Goal: Task Accomplishment & Management: Use online tool/utility

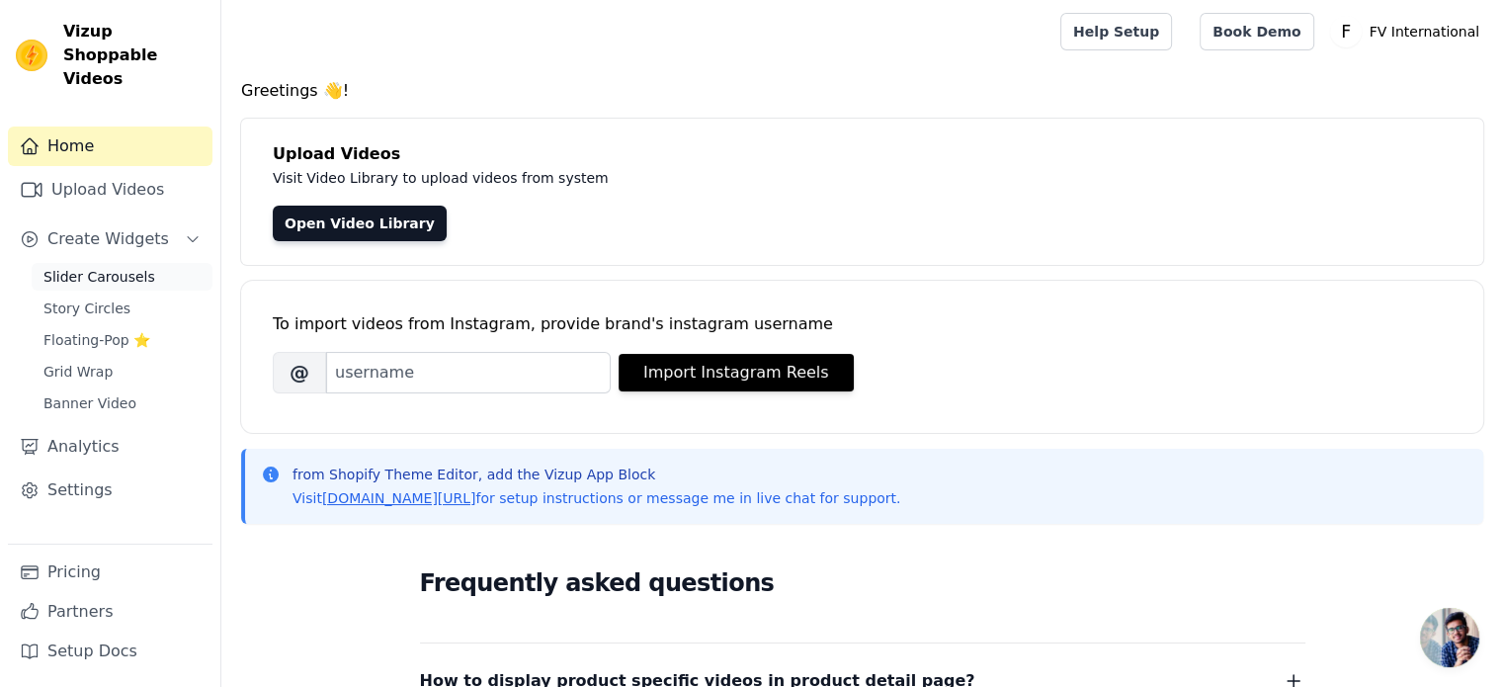
click at [97, 267] on span "Slider Carousels" at bounding box center [99, 277] width 112 height 20
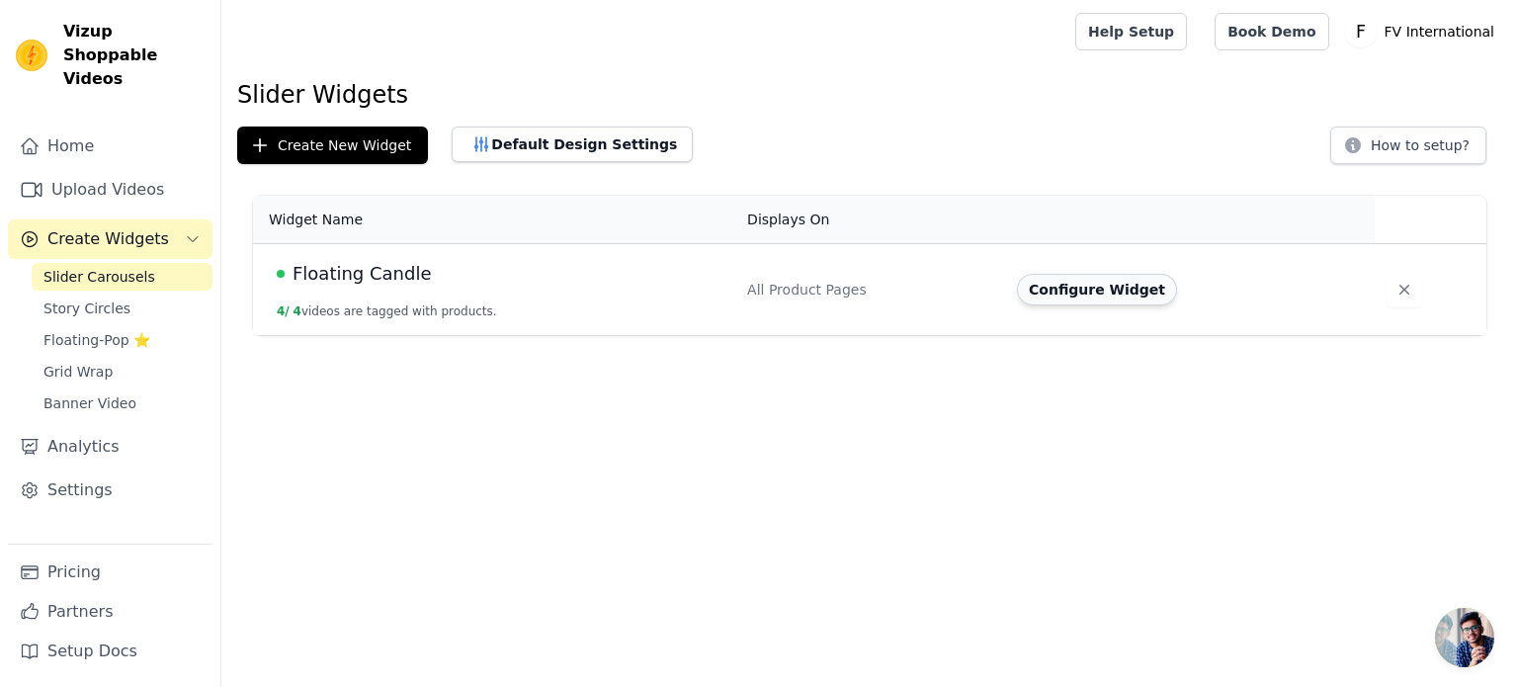
click at [1097, 298] on button "Configure Widget" at bounding box center [1097, 290] width 160 height 32
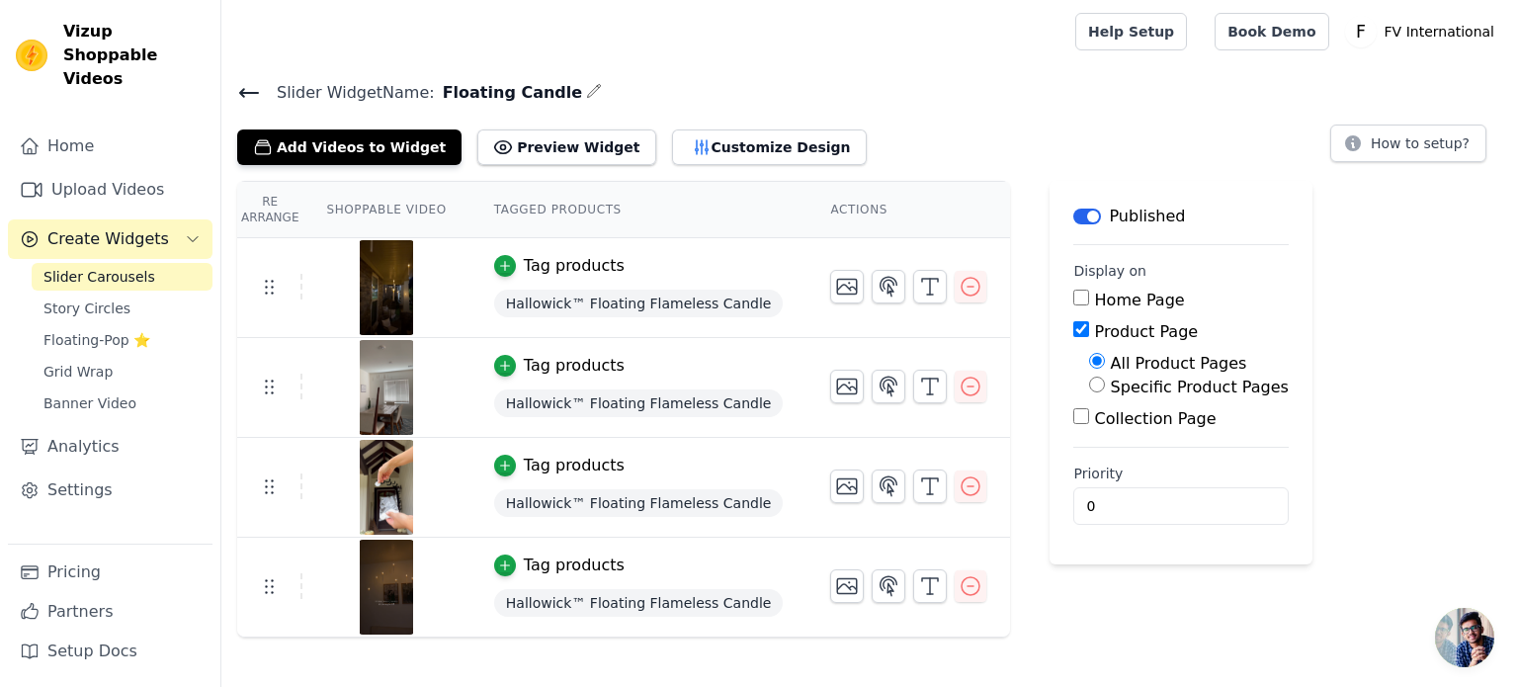
click at [1115, 381] on label "Specific Product Pages" at bounding box center [1200, 387] width 178 height 19
click at [1105, 381] on input "Specific Product Pages" at bounding box center [1097, 385] width 16 height 16
radio input "true"
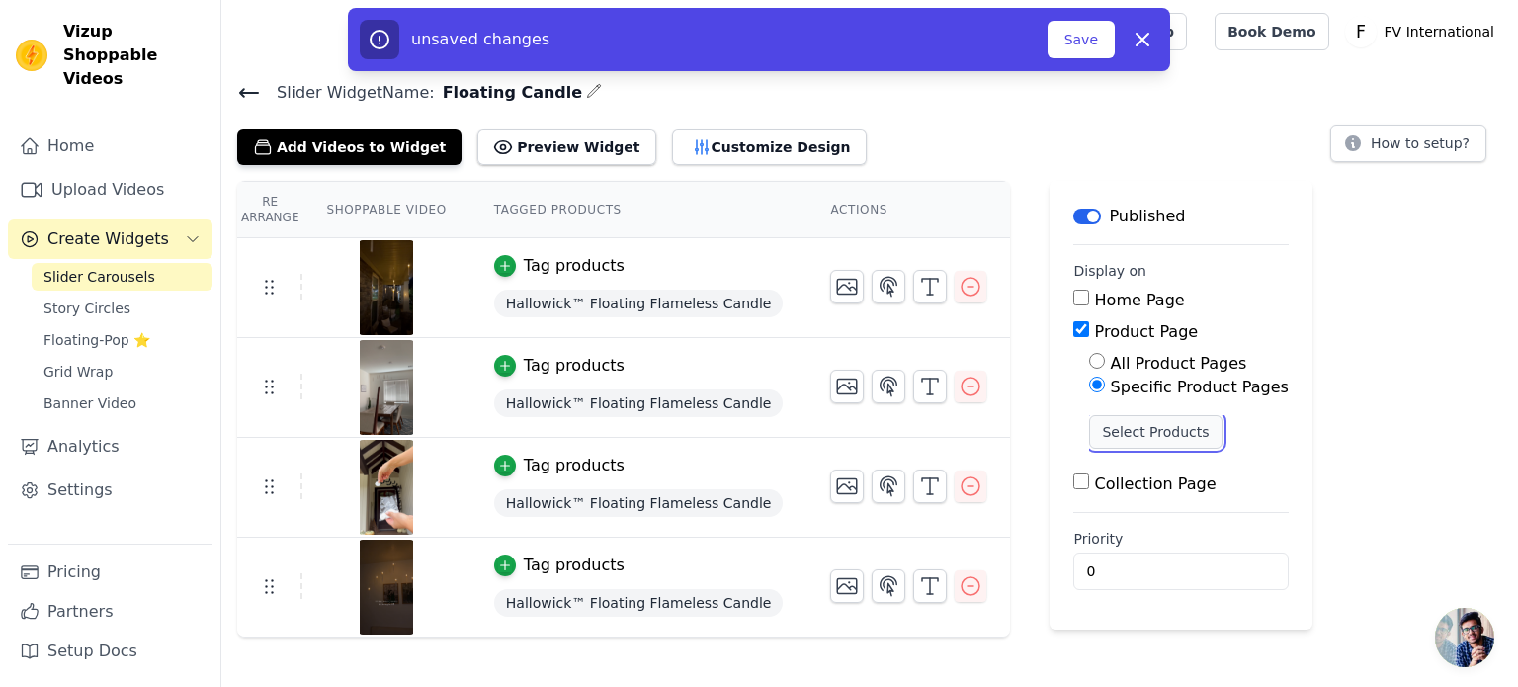
click at [1093, 424] on button "Select Products" at bounding box center [1155, 432] width 132 height 34
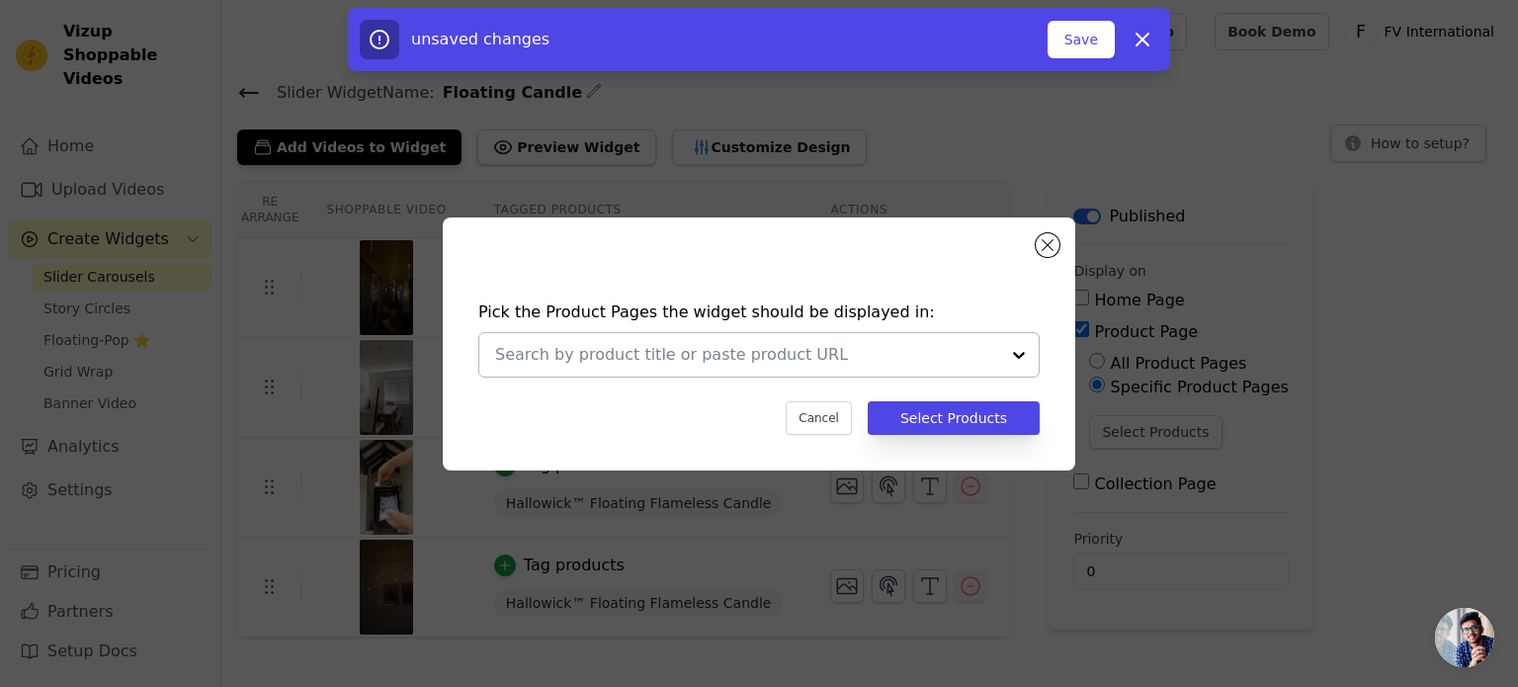
click at [864, 349] on input "text" at bounding box center [747, 355] width 504 height 24
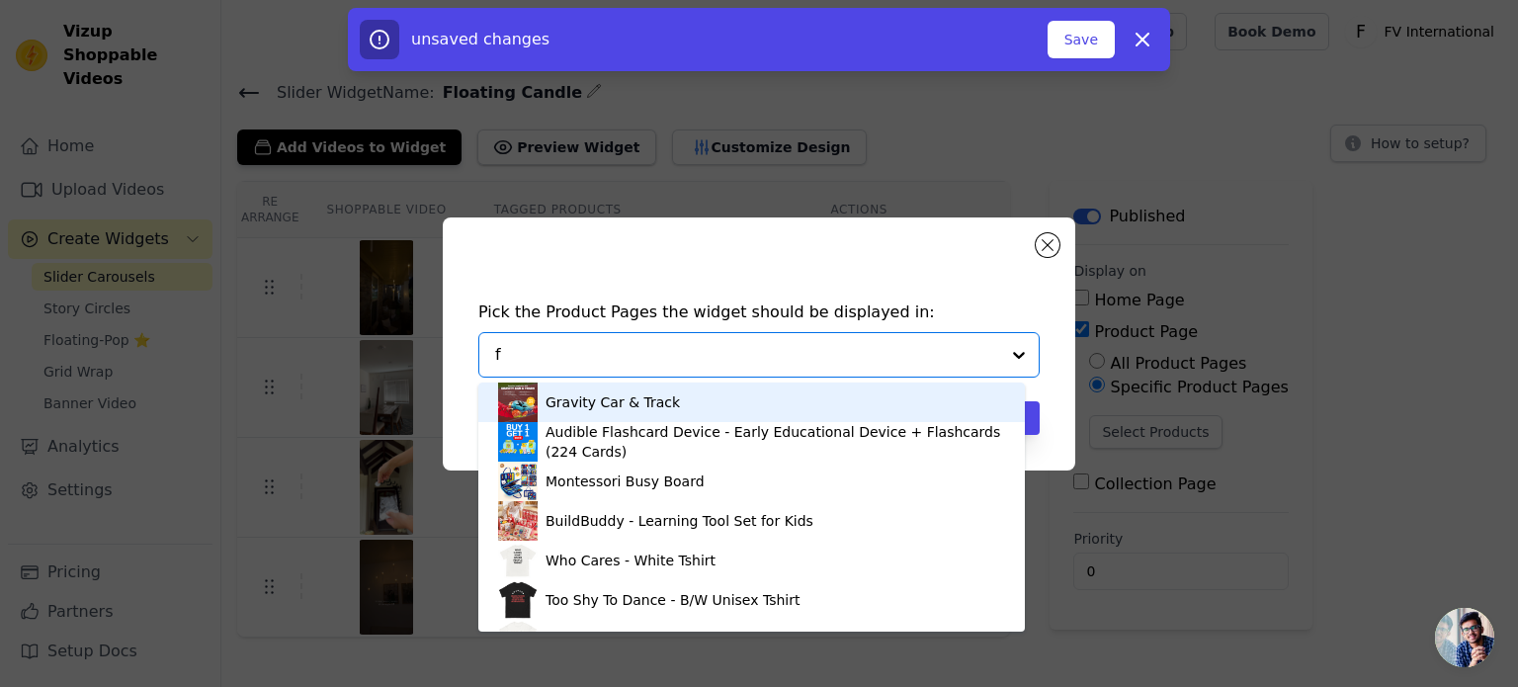
type input "fl"
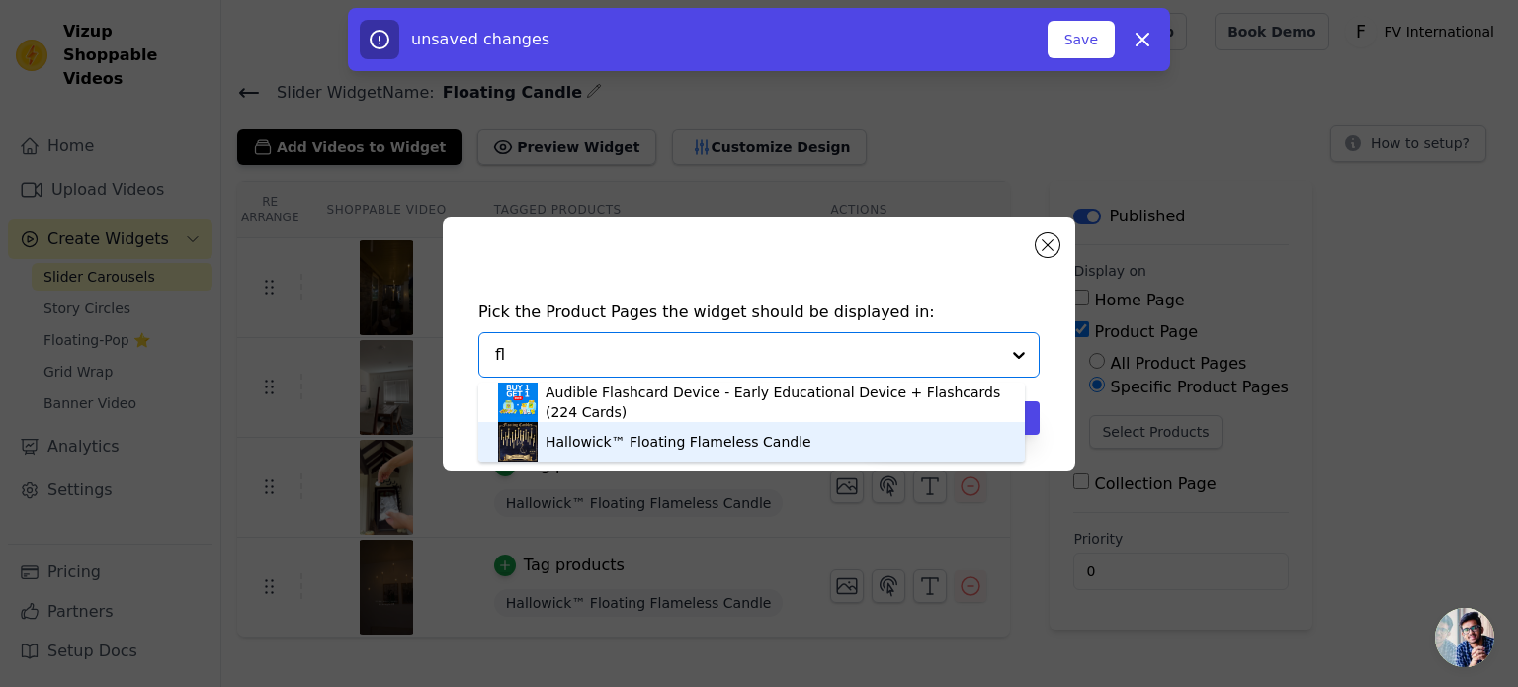
click at [596, 446] on div "Hallowick™ Floating Flameless Candle" at bounding box center [679, 442] width 266 height 20
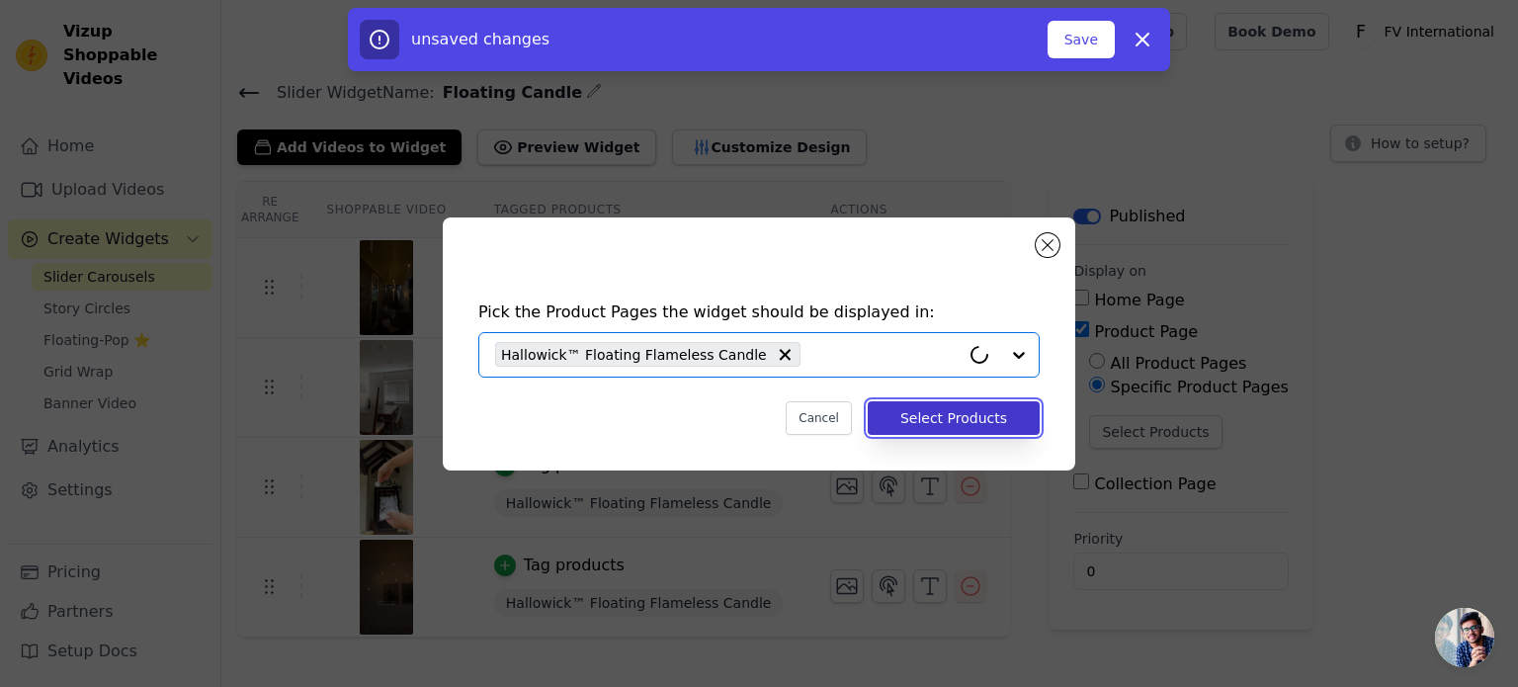
click at [922, 417] on button "Select Products" at bounding box center [954, 418] width 172 height 34
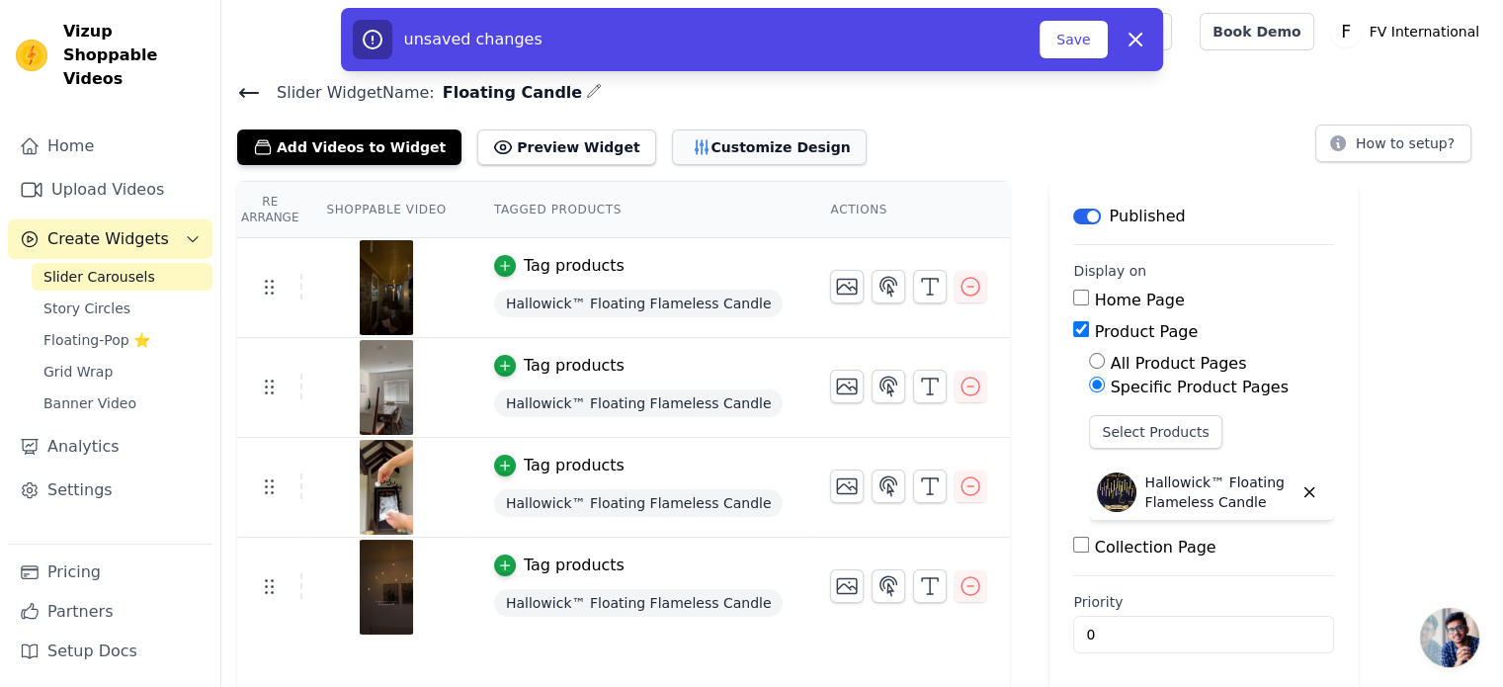
click at [731, 152] on button "Customize Design" at bounding box center [769, 147] width 195 height 36
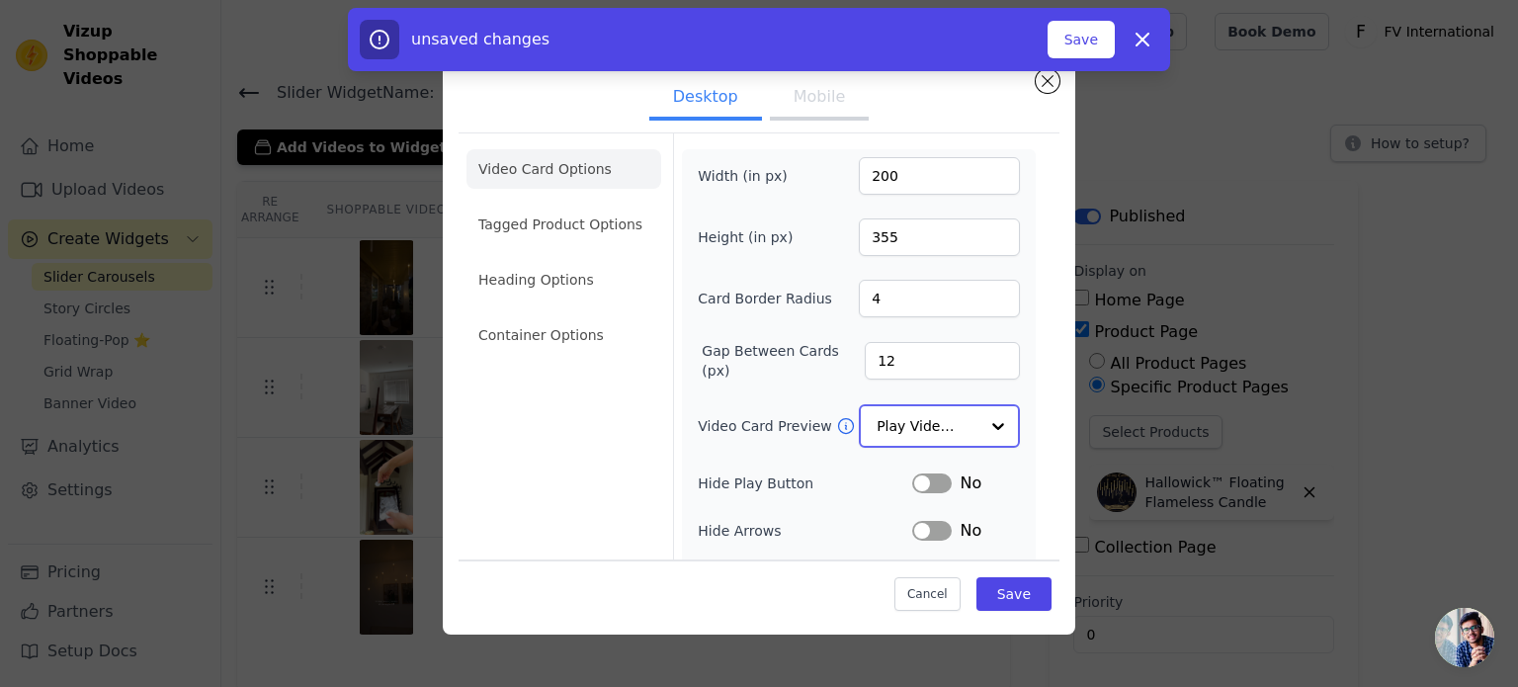
click at [910, 420] on input "Video Card Preview" at bounding box center [928, 426] width 102 height 40
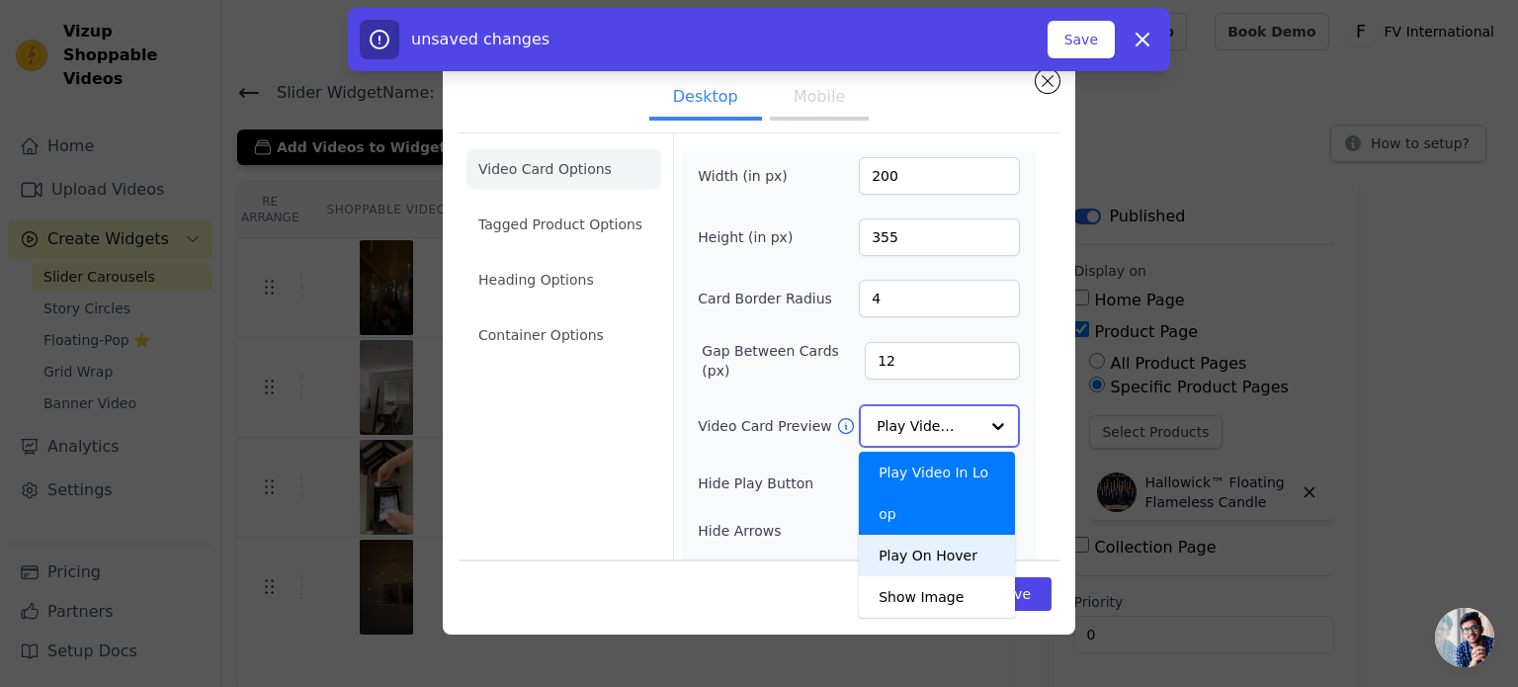
click at [923, 535] on div "Play On Hover" at bounding box center [937, 556] width 156 height 42
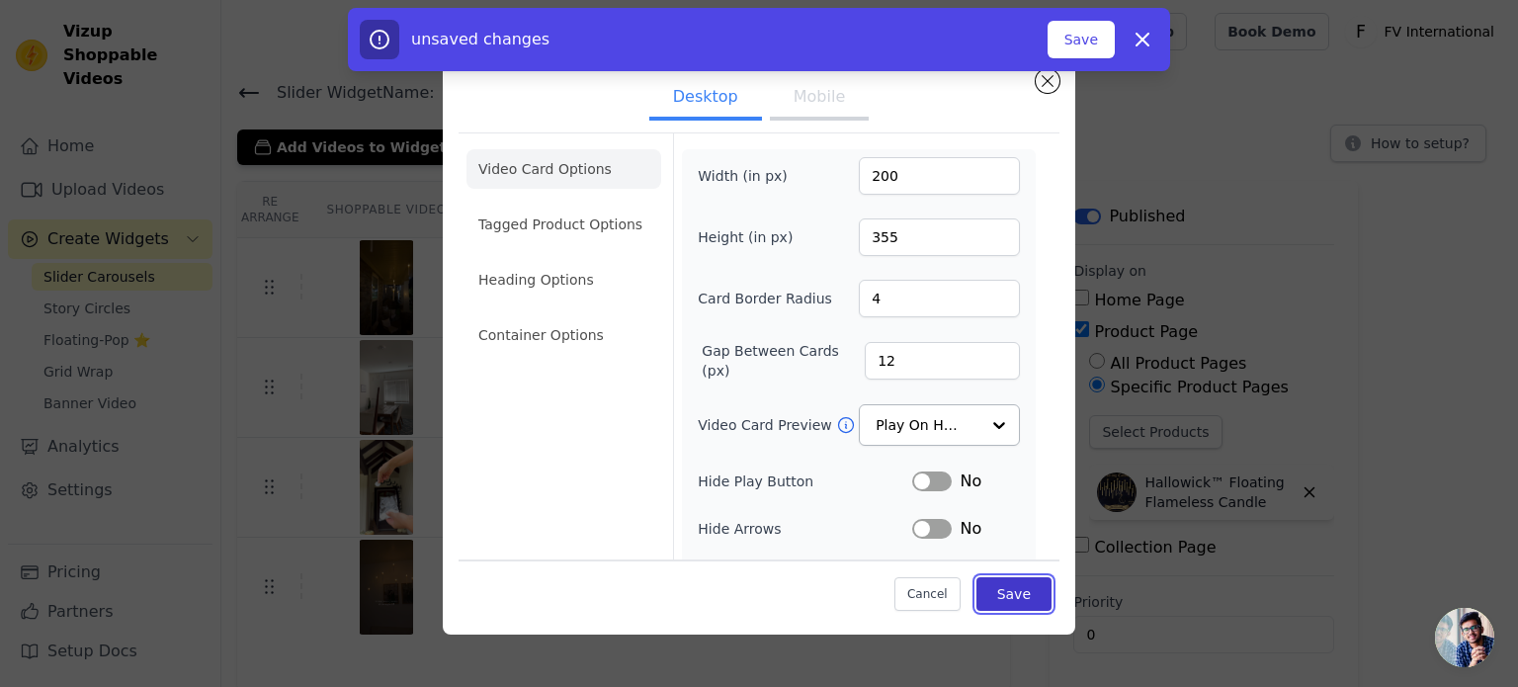
click at [992, 601] on button "Save" at bounding box center [1013, 594] width 75 height 34
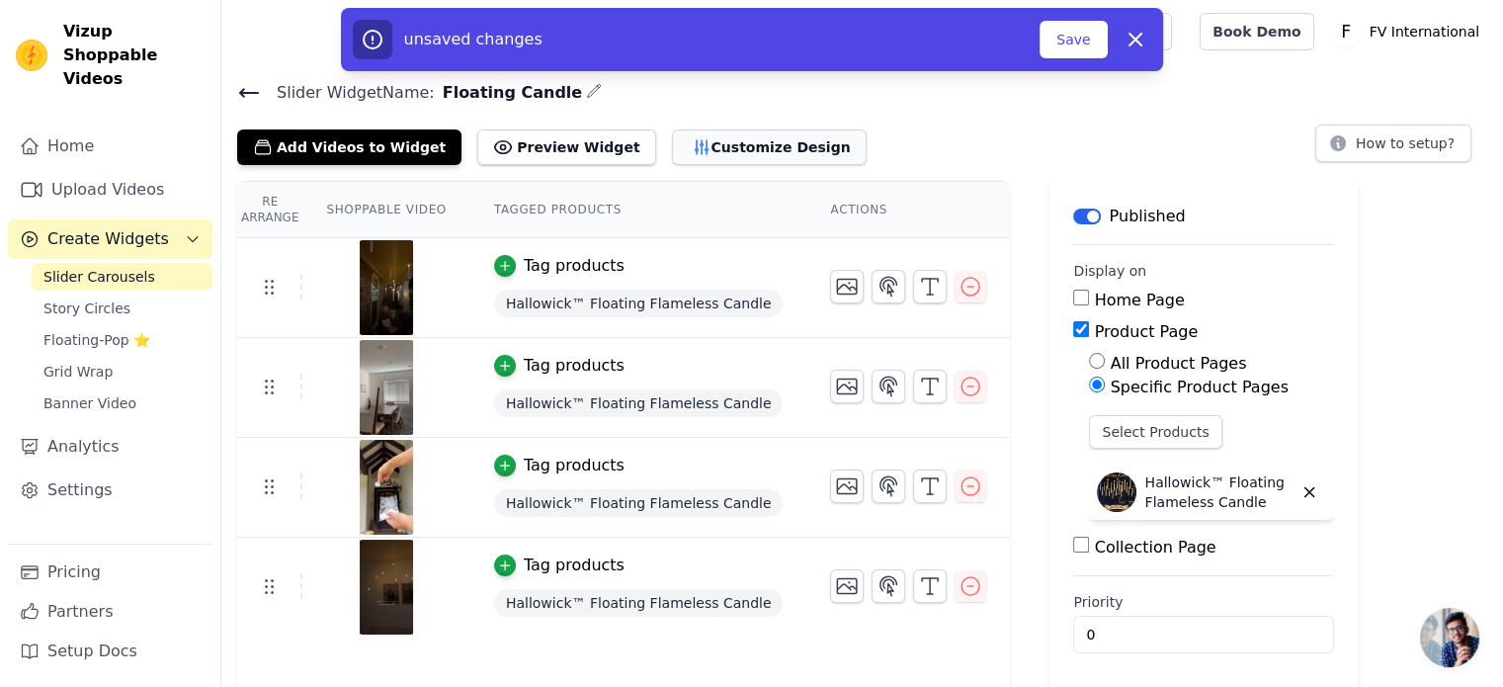
click at [738, 135] on button "Customize Design" at bounding box center [769, 147] width 195 height 36
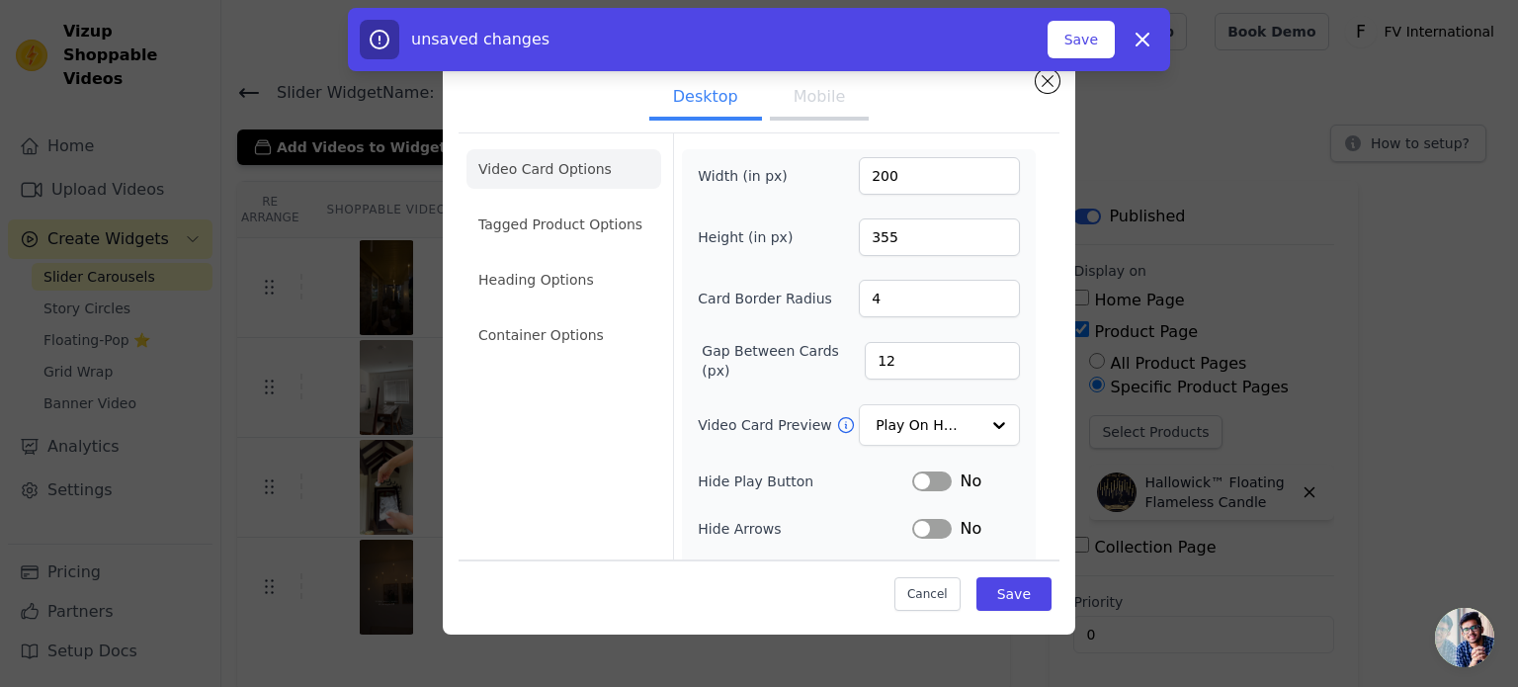
click at [795, 103] on button "Mobile" at bounding box center [819, 98] width 99 height 43
click at [978, 425] on div at bounding box center [998, 426] width 40 height 40
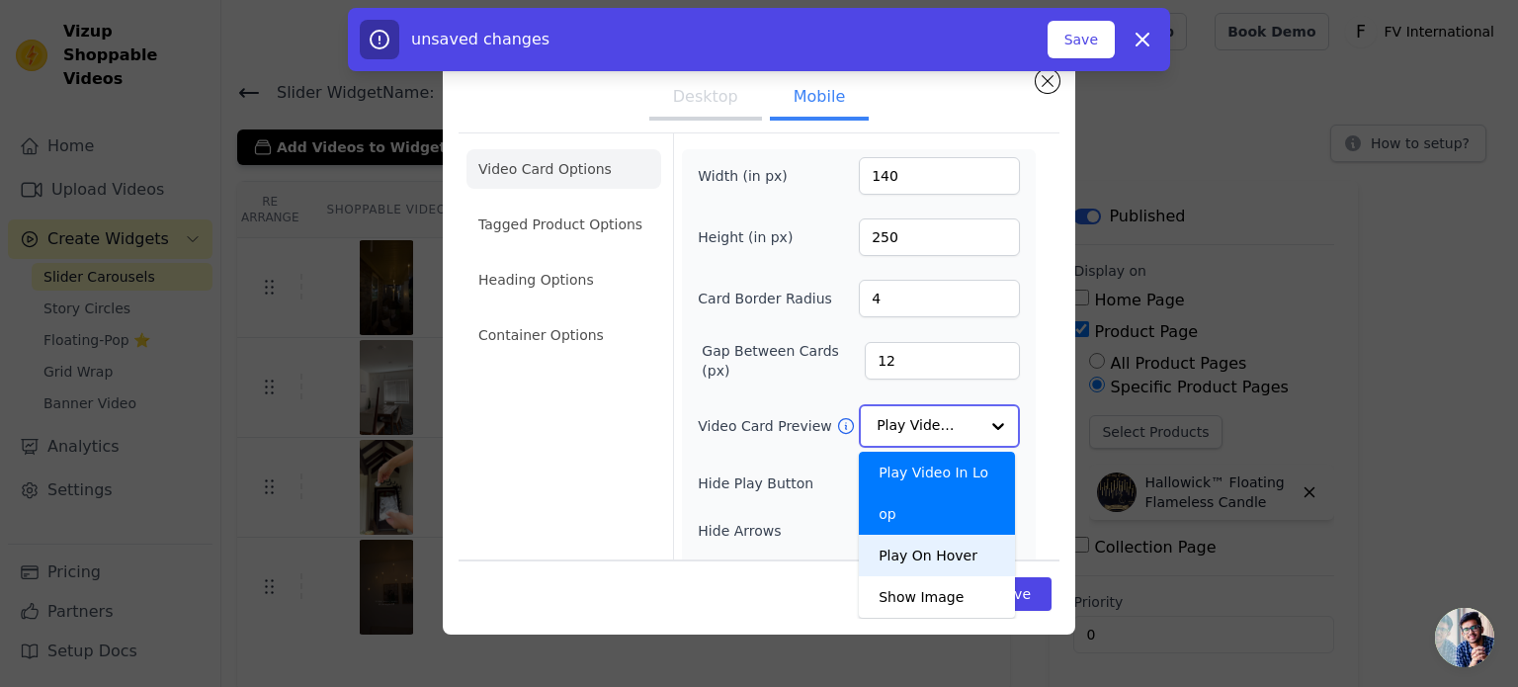
click at [909, 535] on div "Play On Hover" at bounding box center [937, 556] width 156 height 42
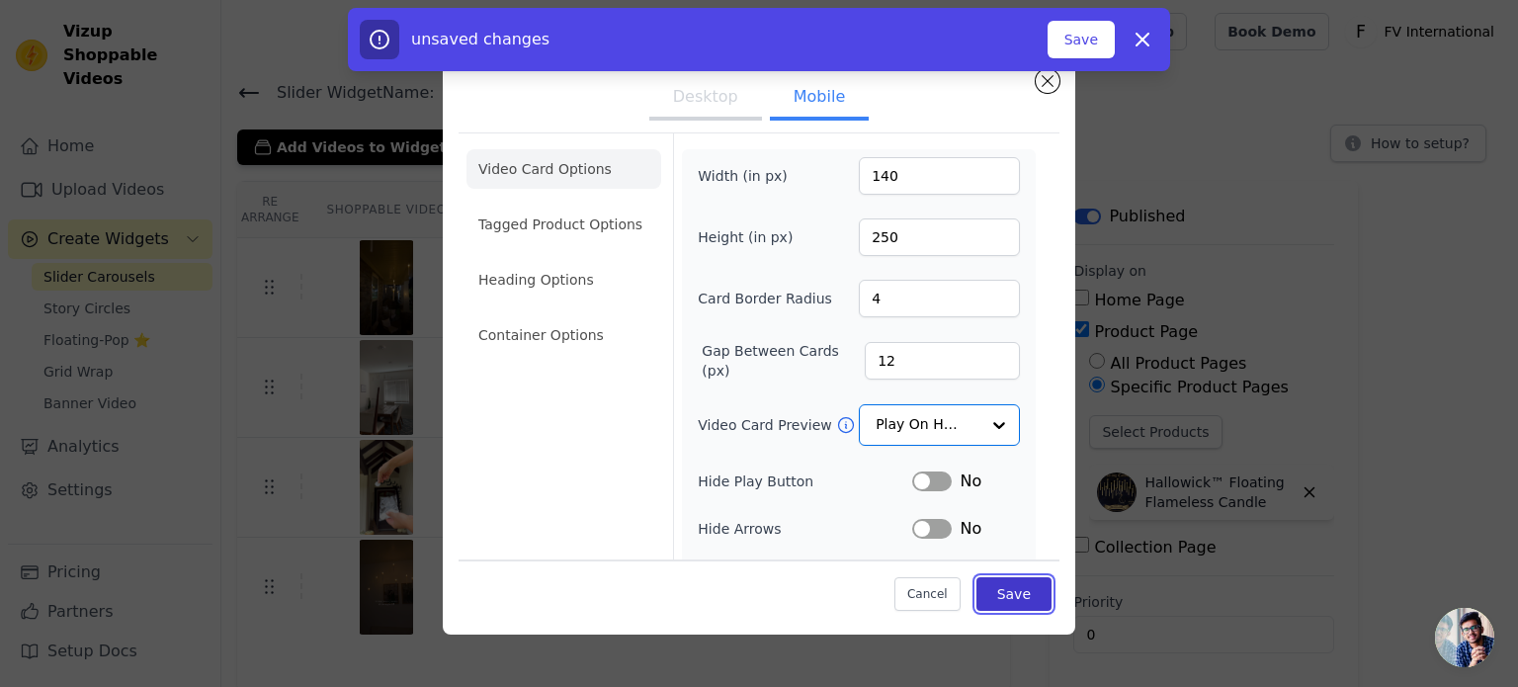
click at [998, 600] on button "Save" at bounding box center [1013, 594] width 75 height 34
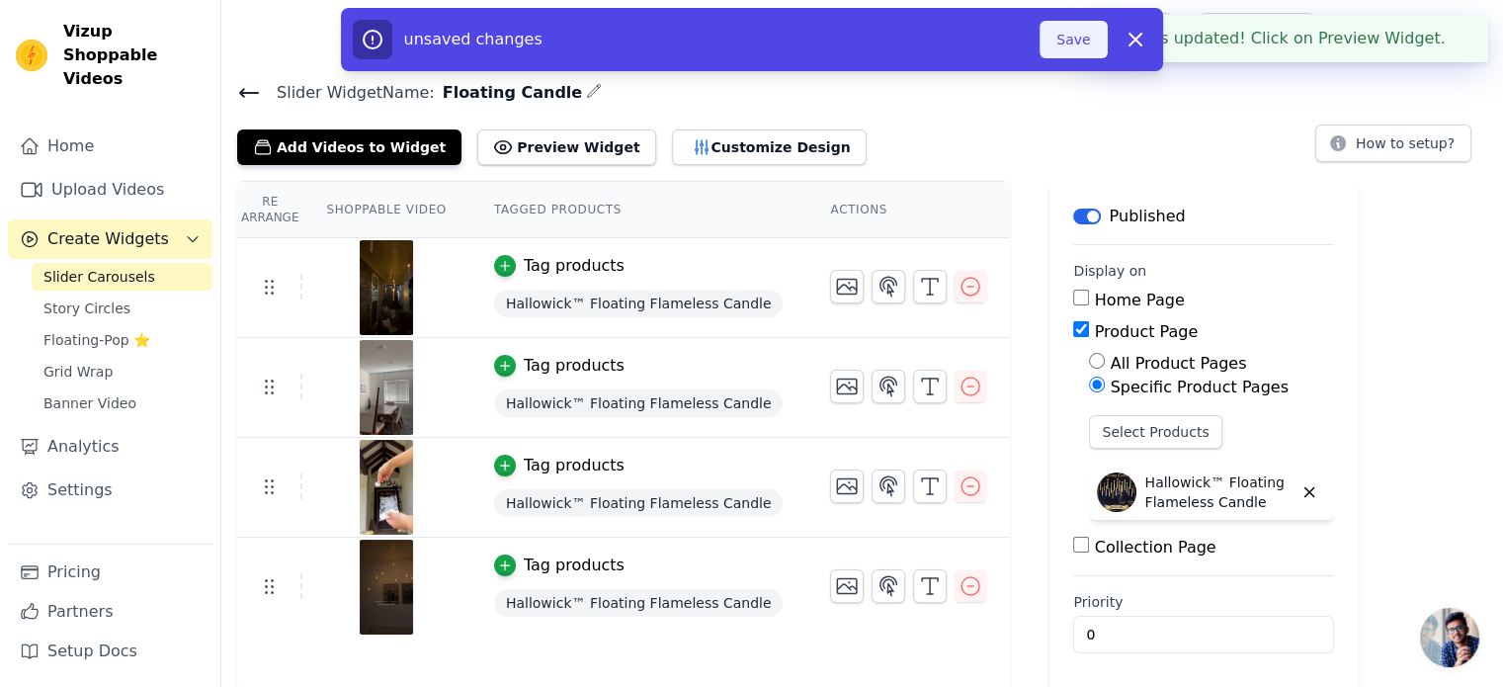
click at [1075, 39] on button "Save" at bounding box center [1073, 40] width 67 height 38
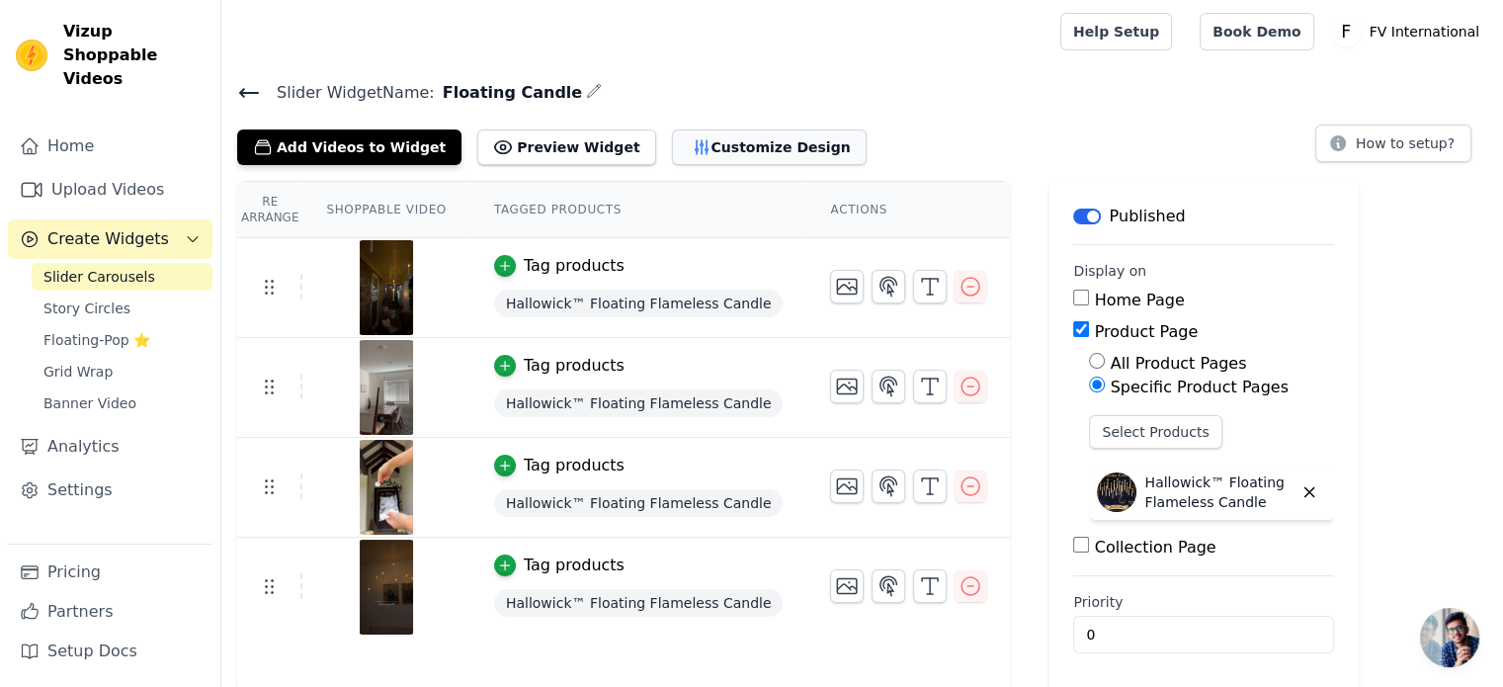
click at [699, 141] on button "Customize Design" at bounding box center [769, 147] width 195 height 36
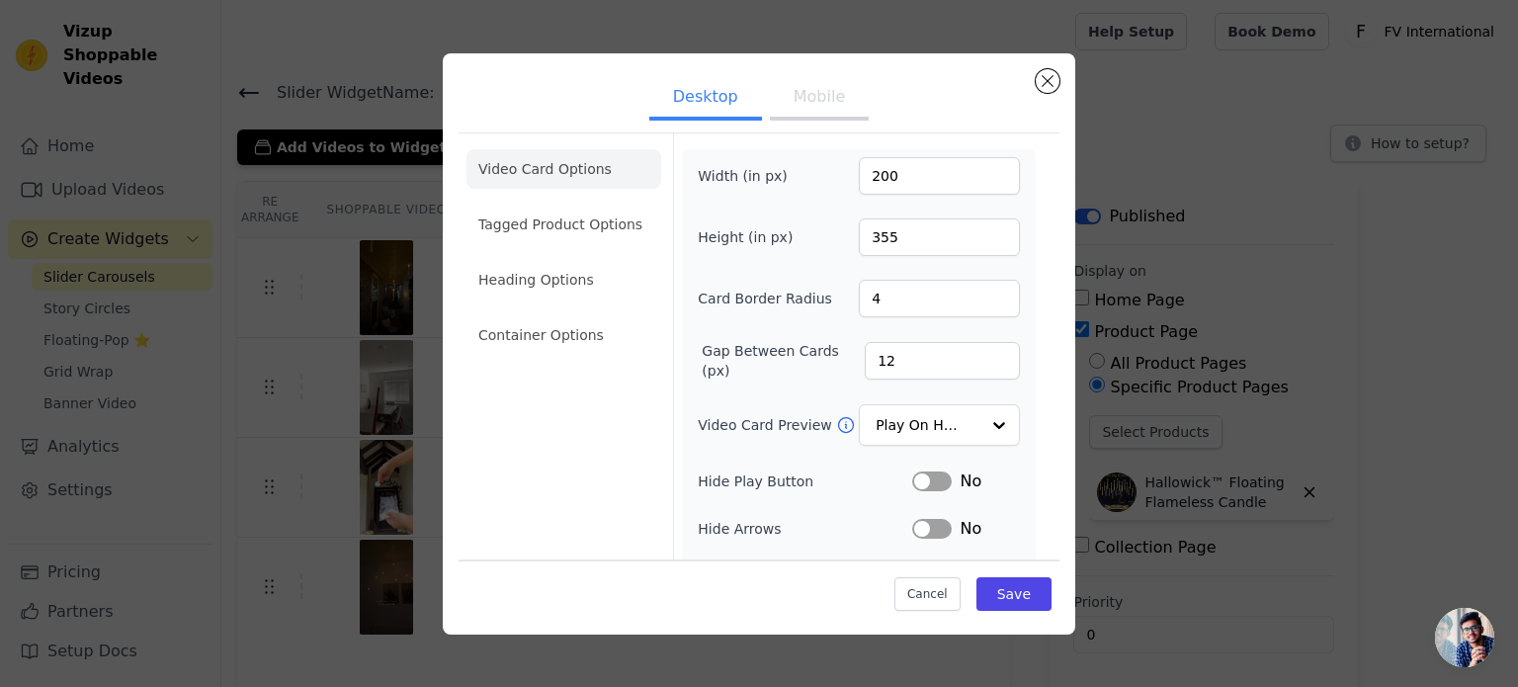
click at [803, 94] on button "Mobile" at bounding box center [819, 98] width 99 height 43
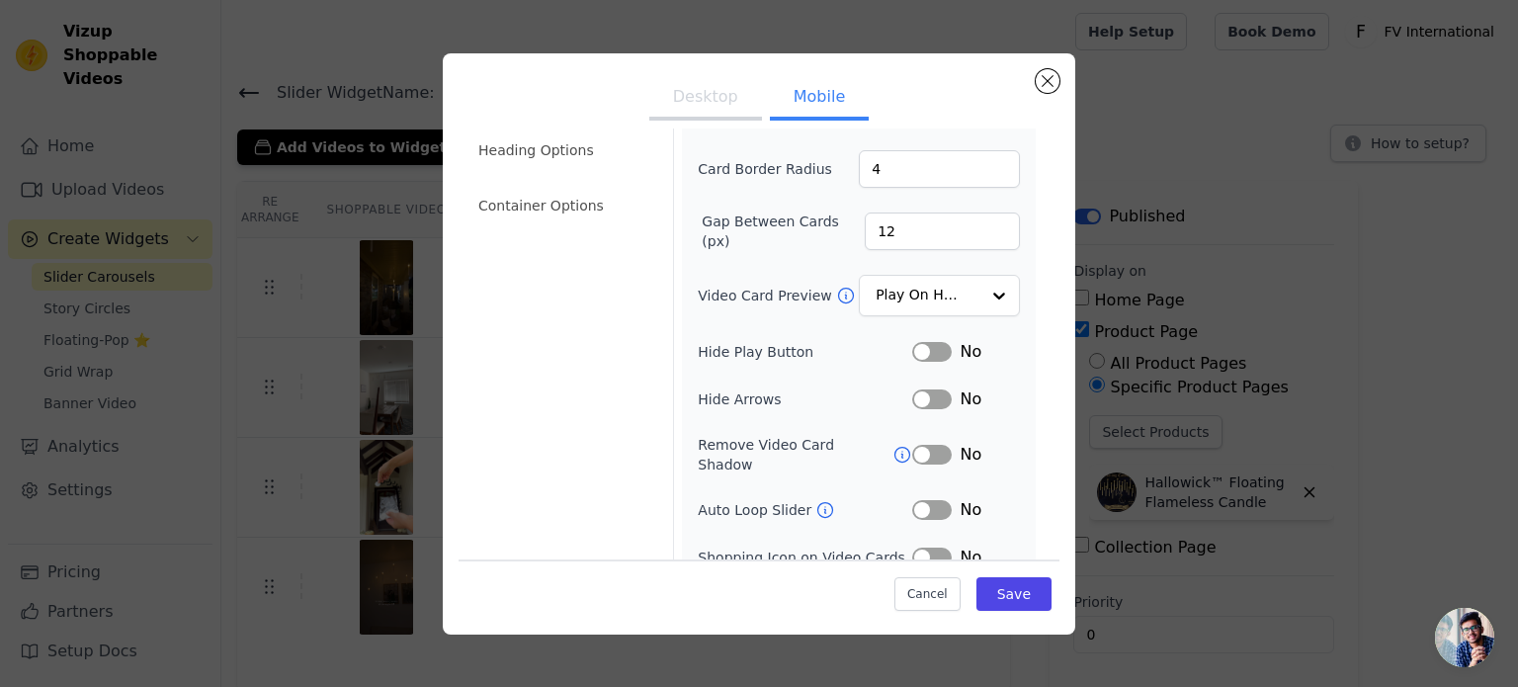
scroll to position [32, 0]
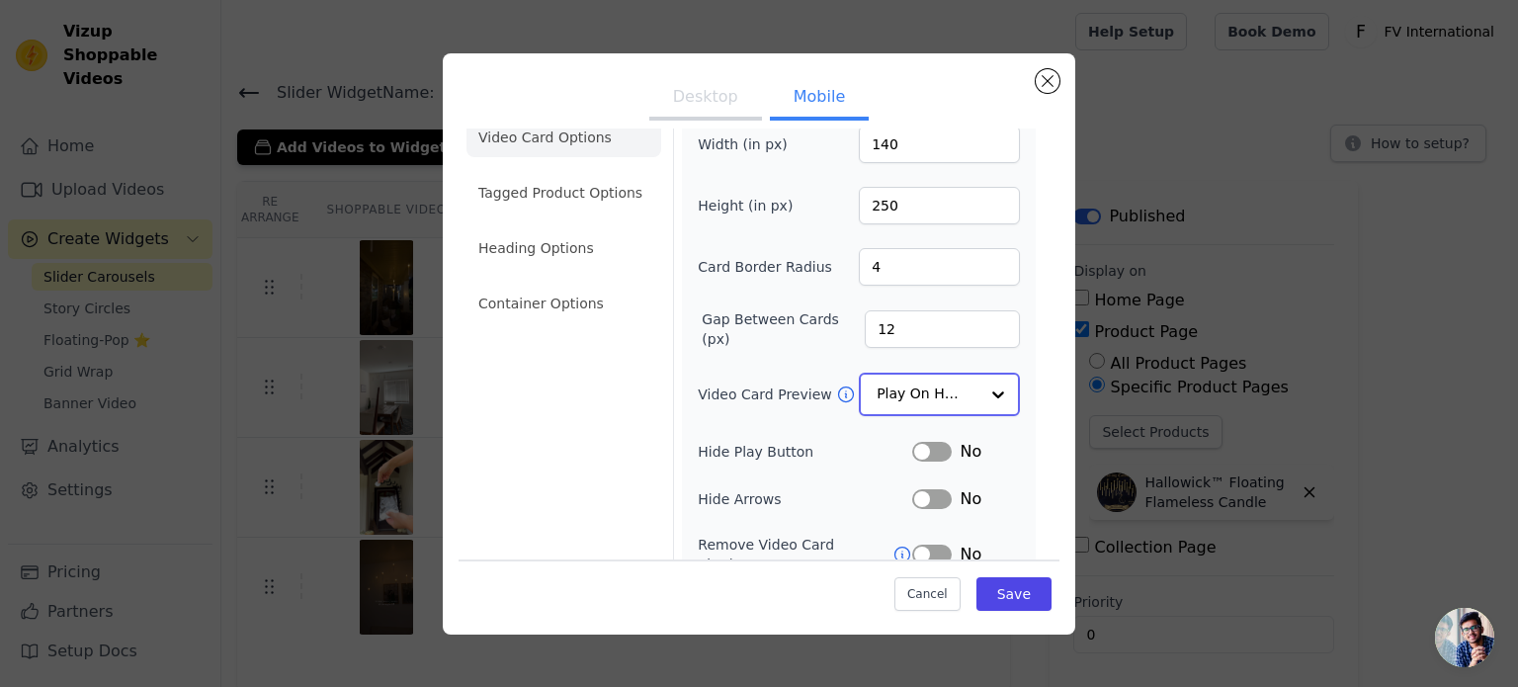
click at [903, 394] on input "Video Card Preview" at bounding box center [928, 395] width 102 height 40
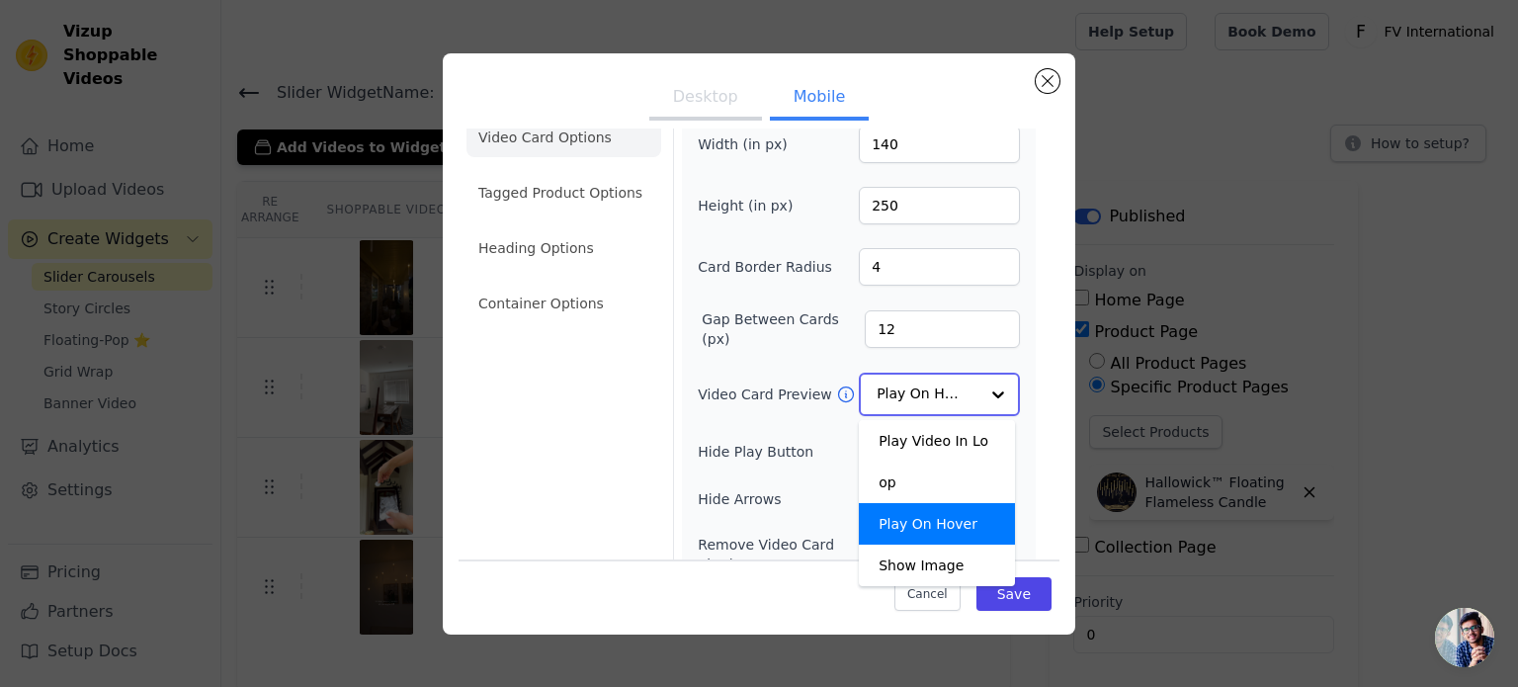
click at [903, 394] on input "Video Card Preview" at bounding box center [928, 395] width 102 height 40
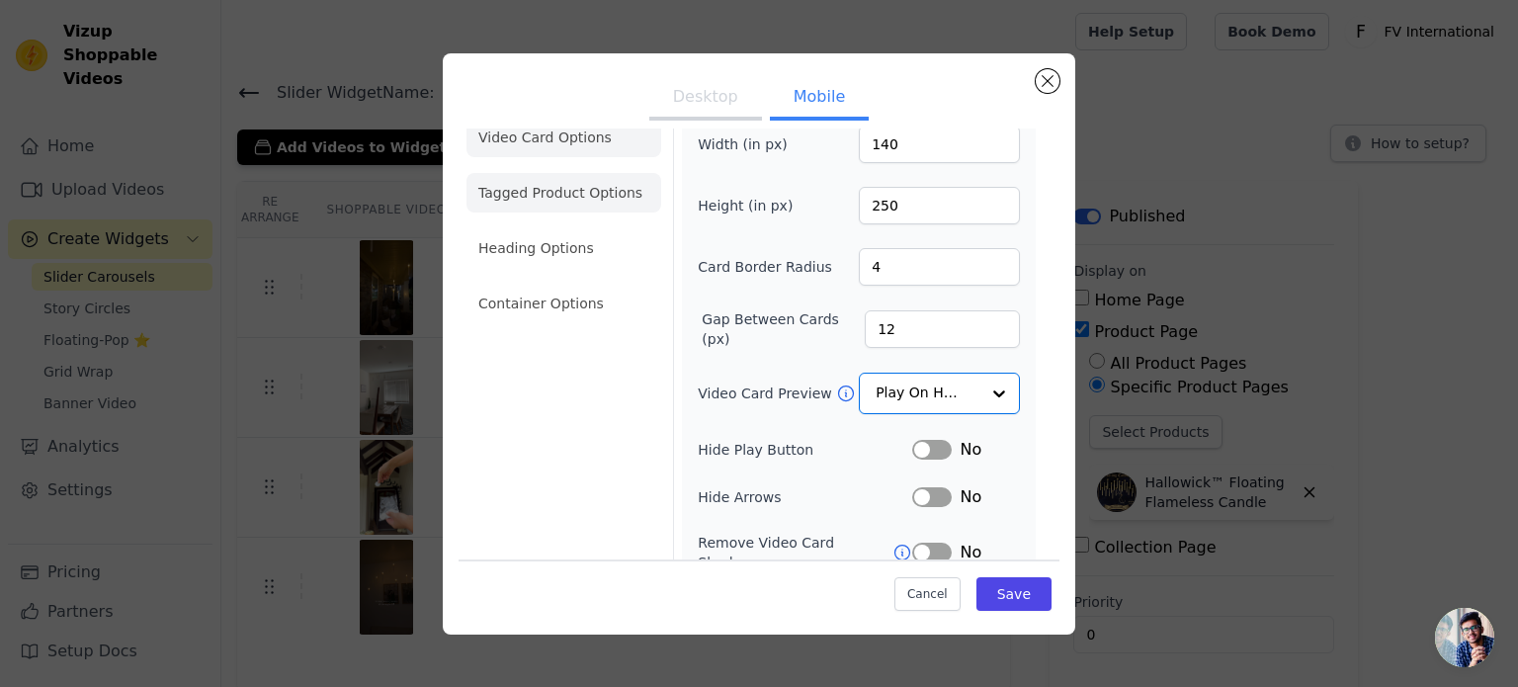
click at [560, 198] on li "Tagged Product Options" at bounding box center [563, 193] width 195 height 40
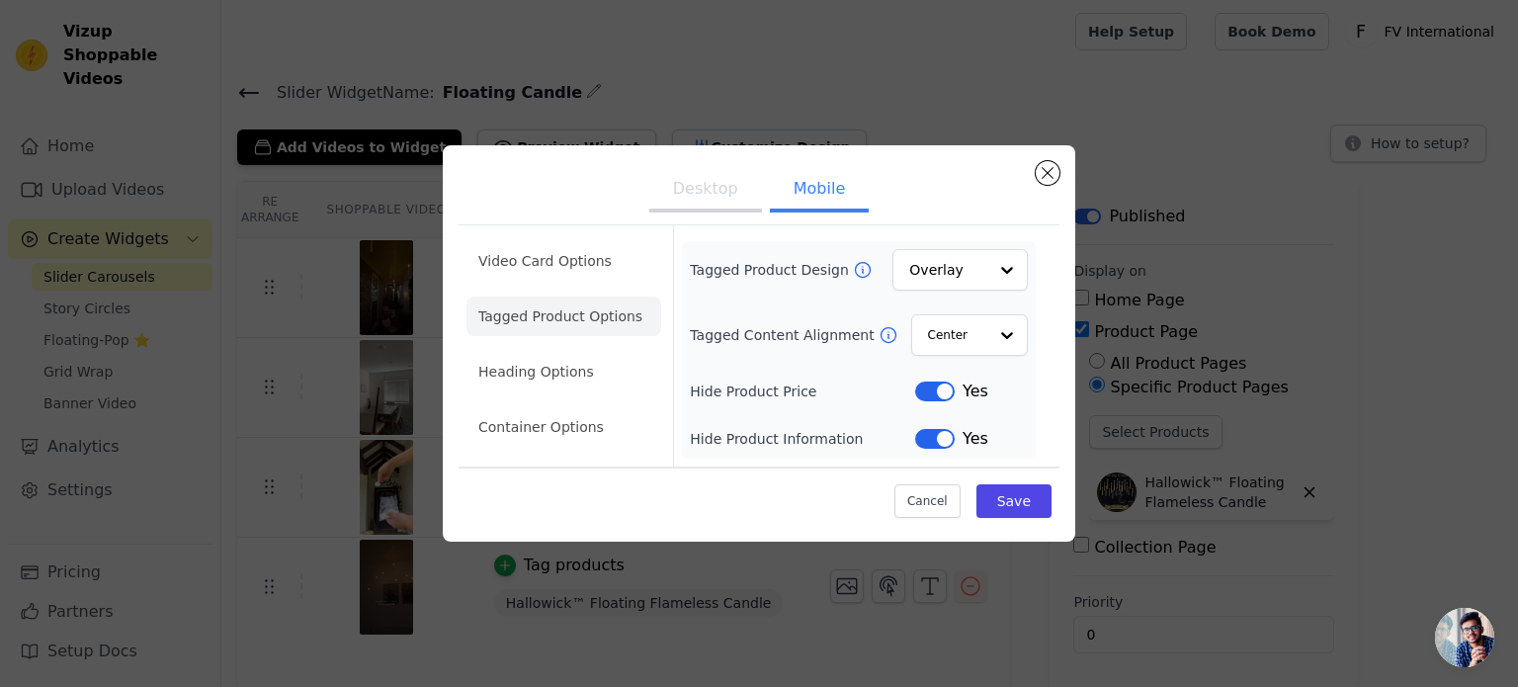
scroll to position [0, 0]
click at [549, 386] on li "Heading Options" at bounding box center [563, 372] width 195 height 40
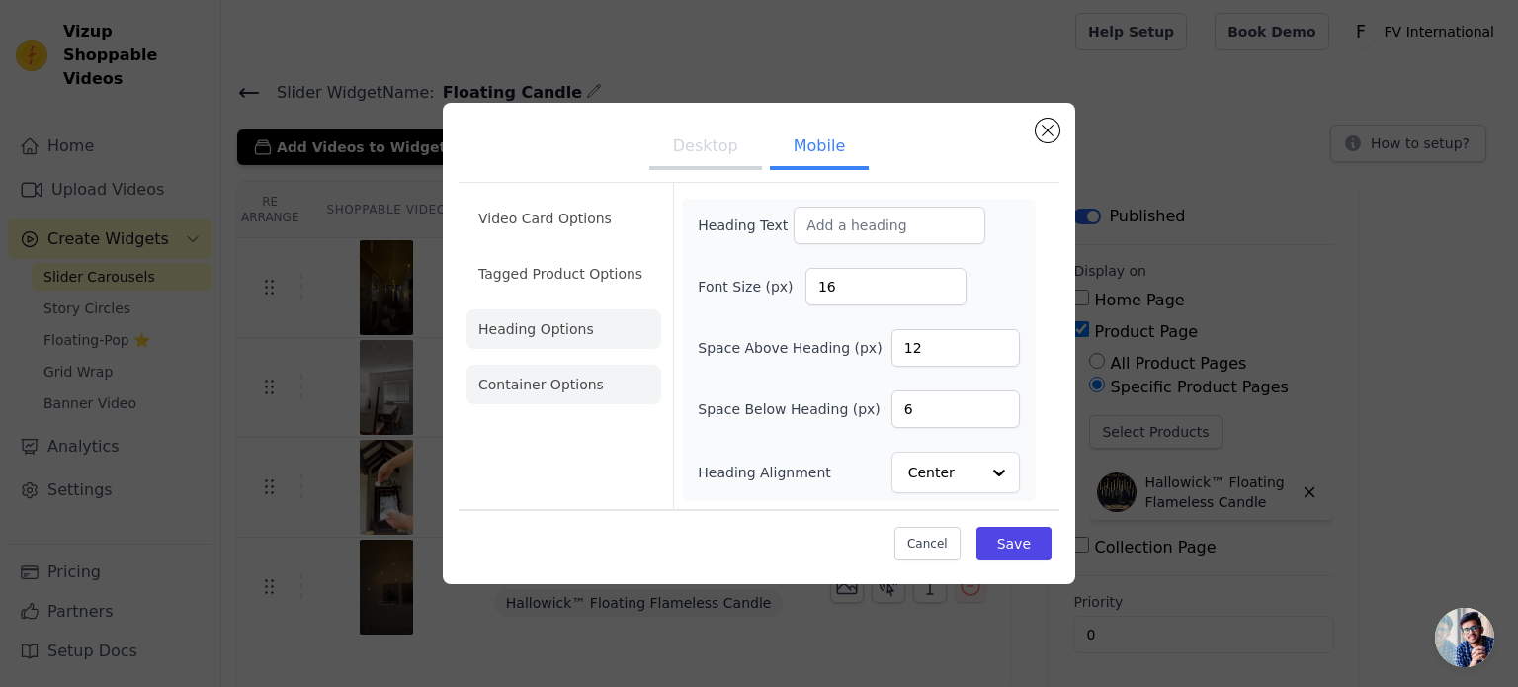
click at [548, 402] on li "Container Options" at bounding box center [563, 385] width 195 height 40
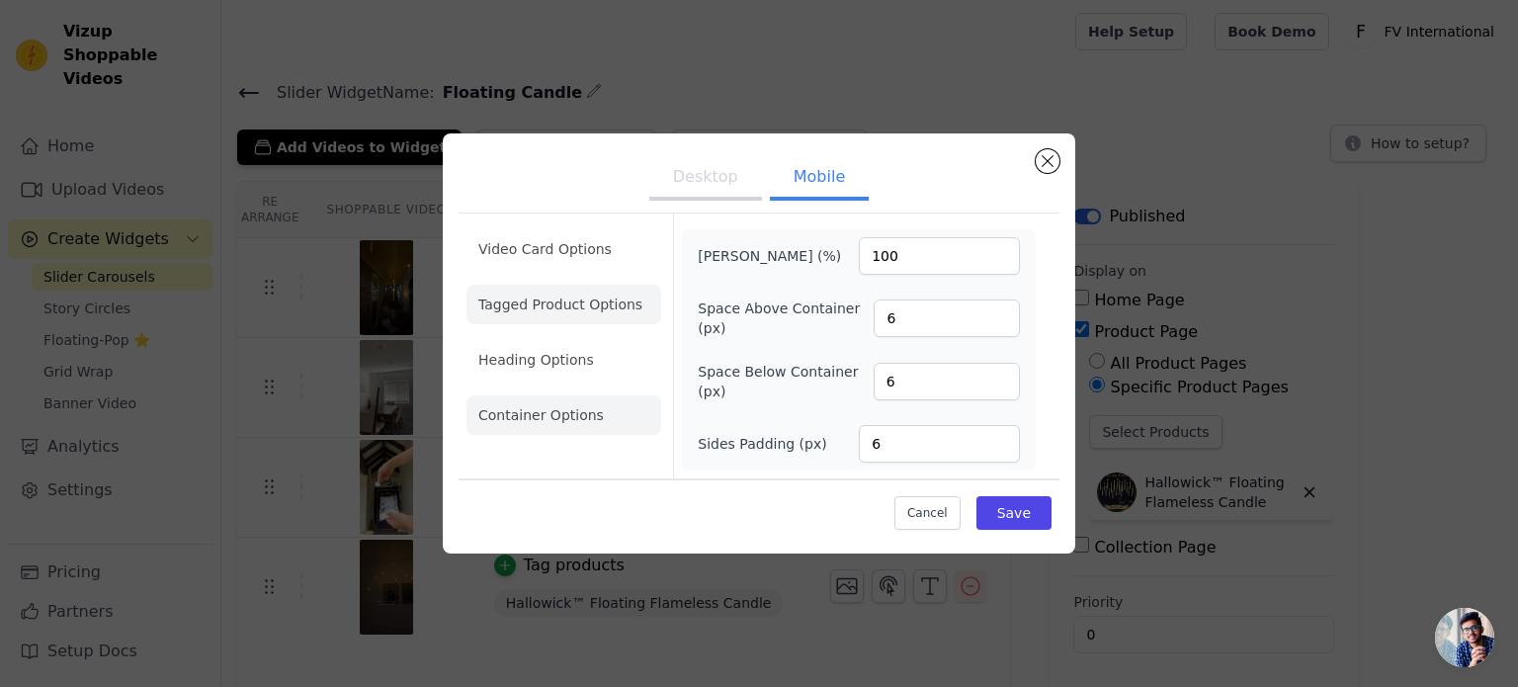
click at [532, 298] on li "Tagged Product Options" at bounding box center [563, 305] width 195 height 40
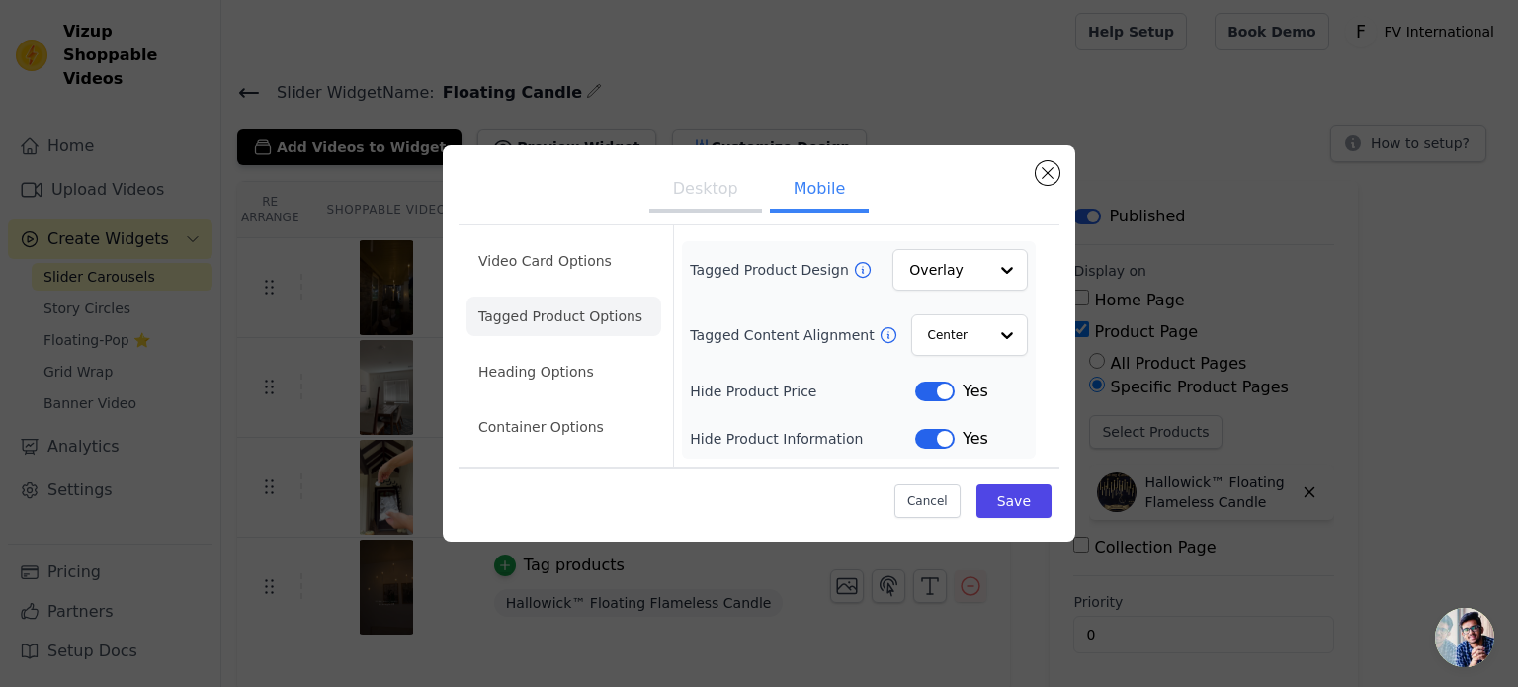
click at [557, 282] on ul "Video Card Options Tagged Product Options Heading Options Container Options" at bounding box center [563, 343] width 195 height 221
click at [548, 280] on li "Video Card Options" at bounding box center [563, 261] width 195 height 40
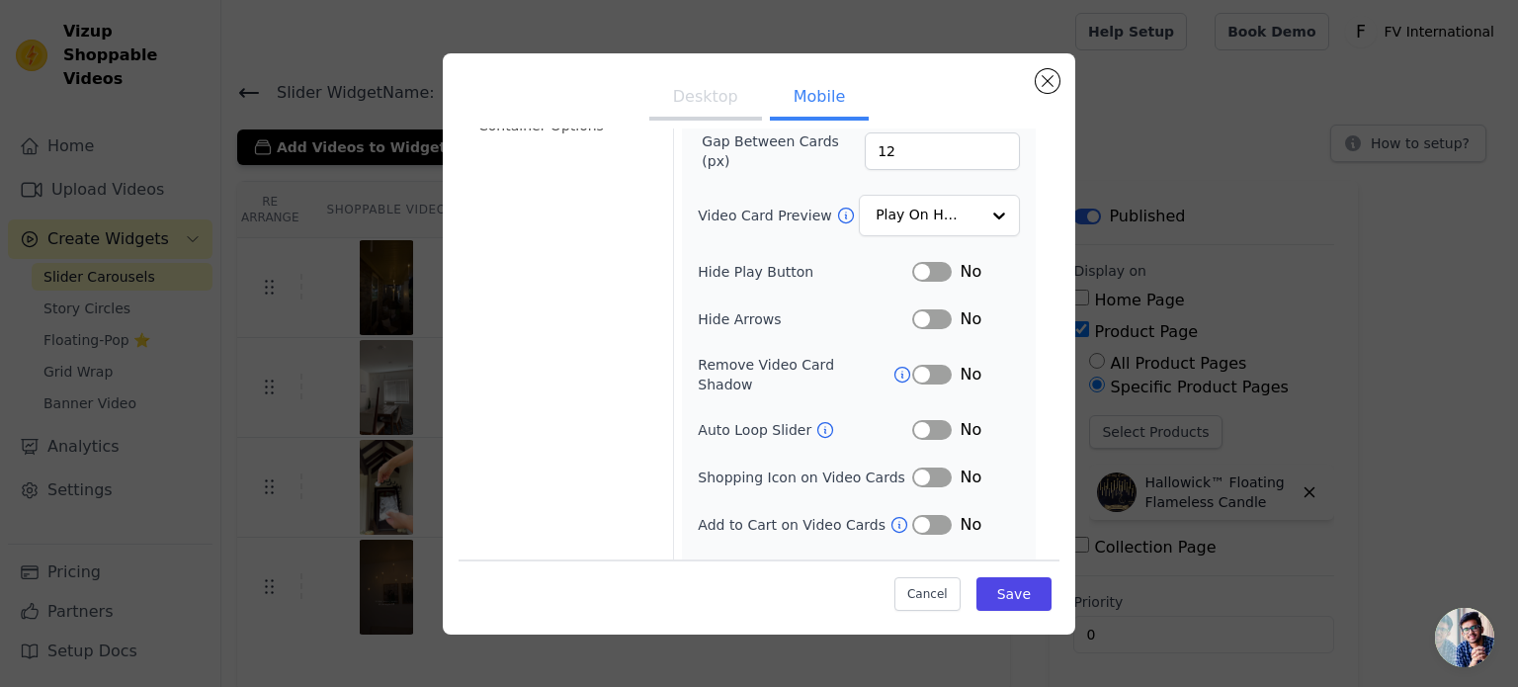
scroll to position [229, 0]
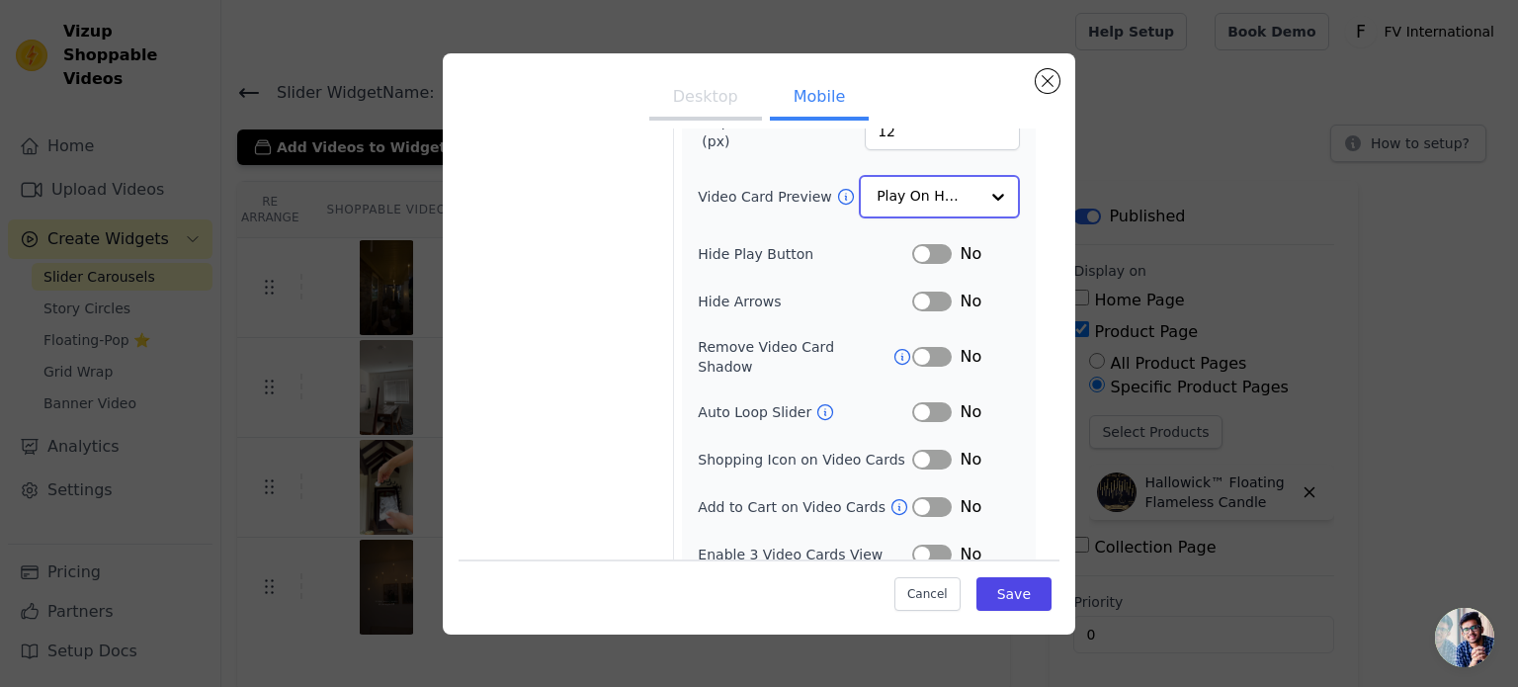
click at [903, 189] on input "Video Card Preview" at bounding box center [928, 197] width 102 height 40
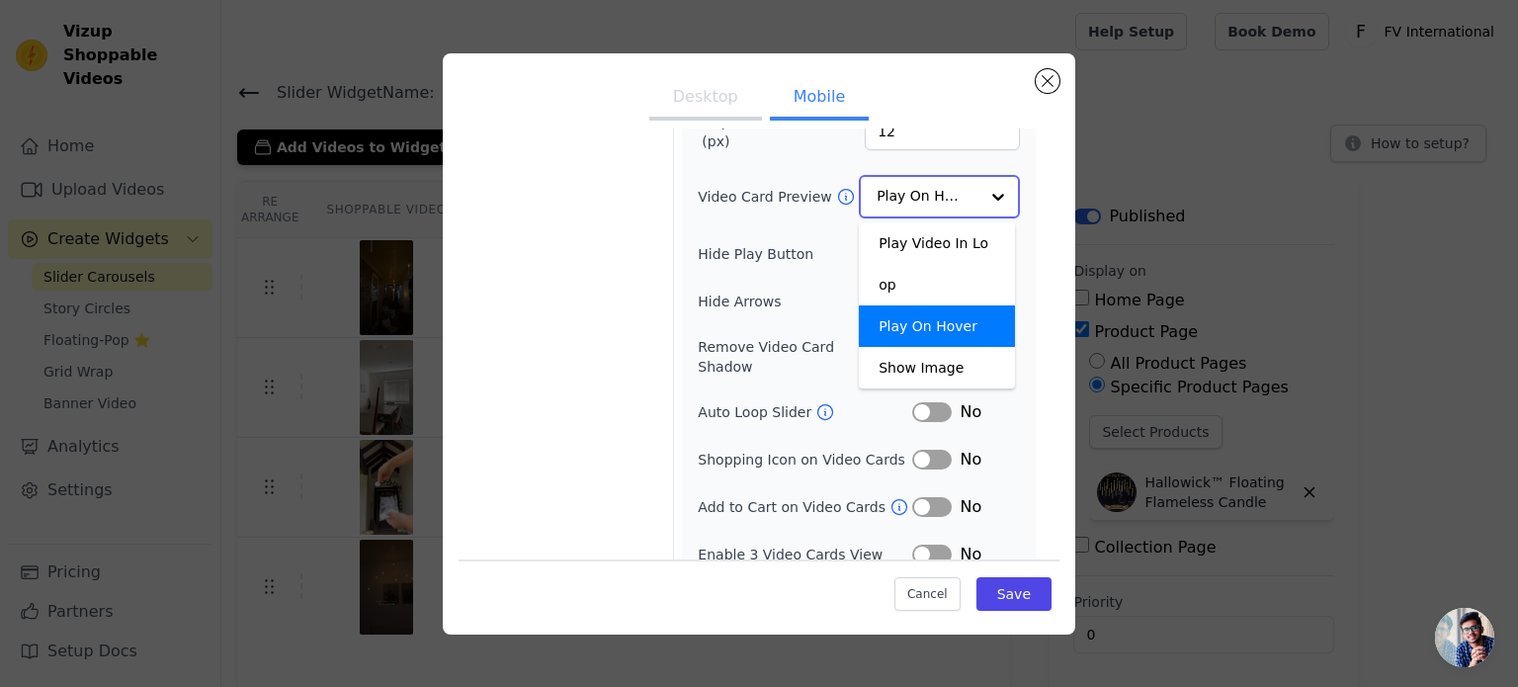
click at [903, 189] on input "Video Card Preview" at bounding box center [928, 197] width 102 height 40
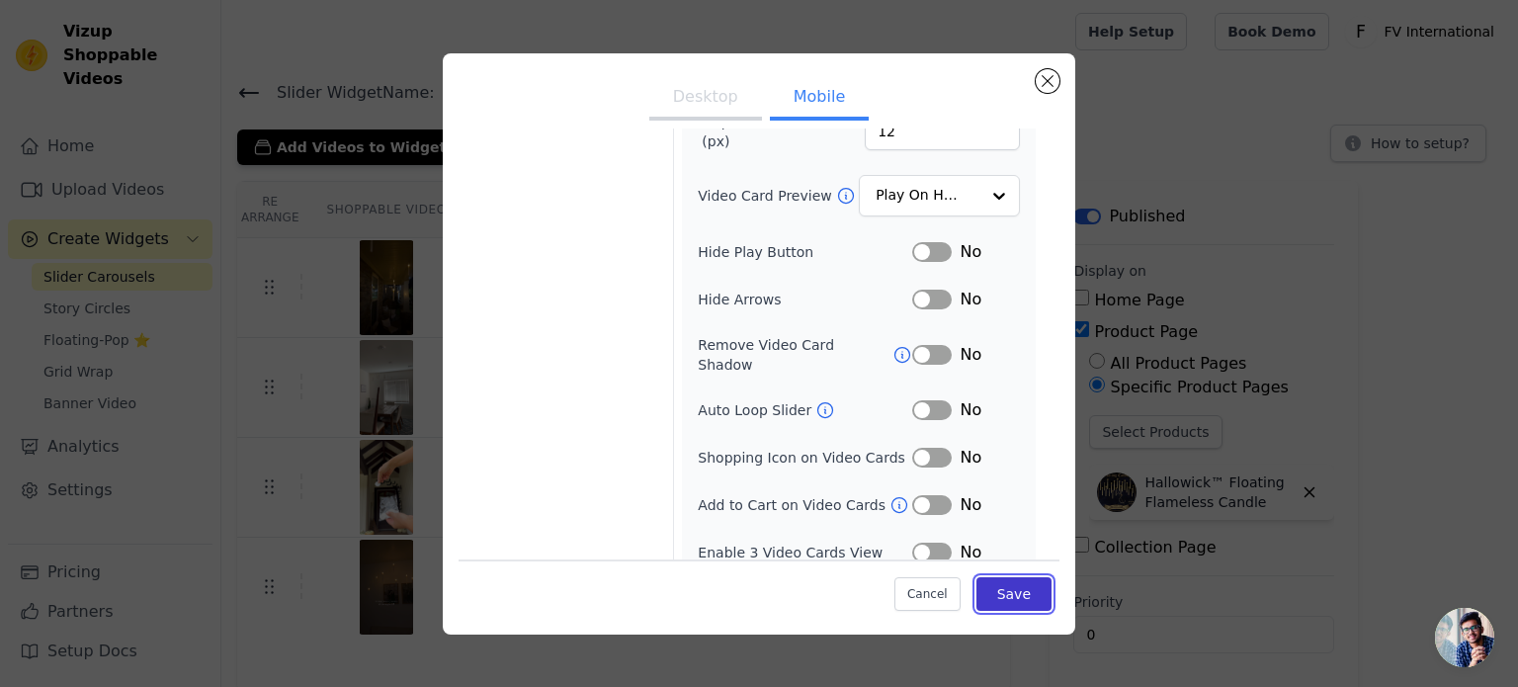
click at [1002, 607] on button "Save" at bounding box center [1013, 594] width 75 height 34
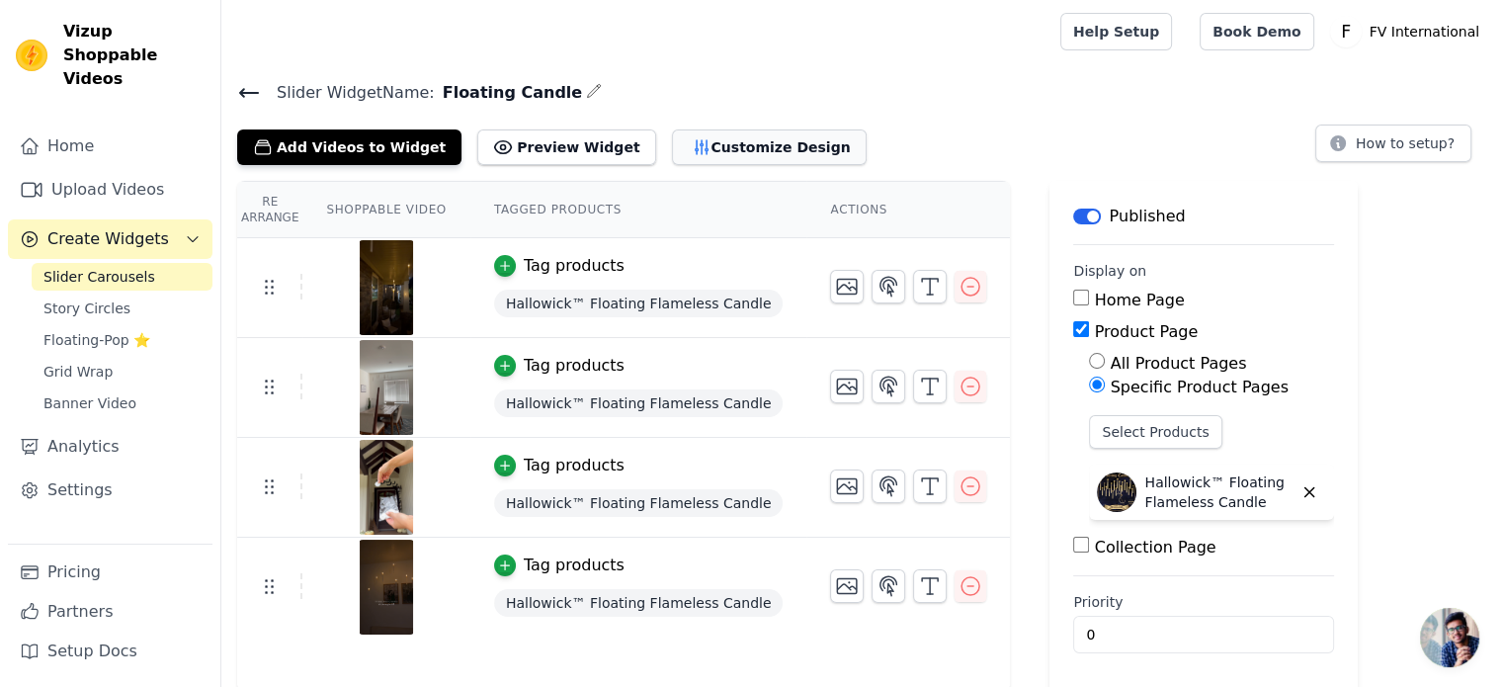
click at [740, 133] on button "Customize Design" at bounding box center [769, 147] width 195 height 36
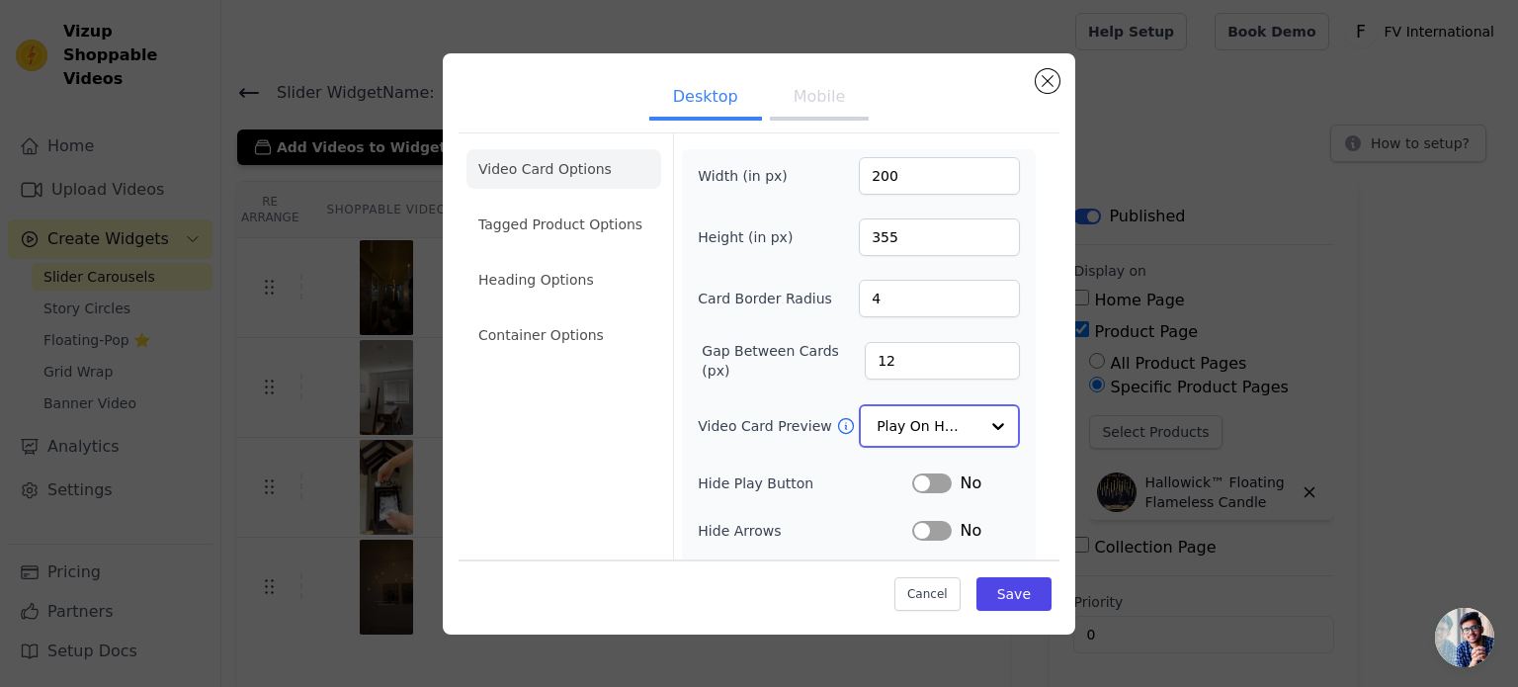
click at [906, 426] on input "Video Card Preview" at bounding box center [928, 426] width 102 height 40
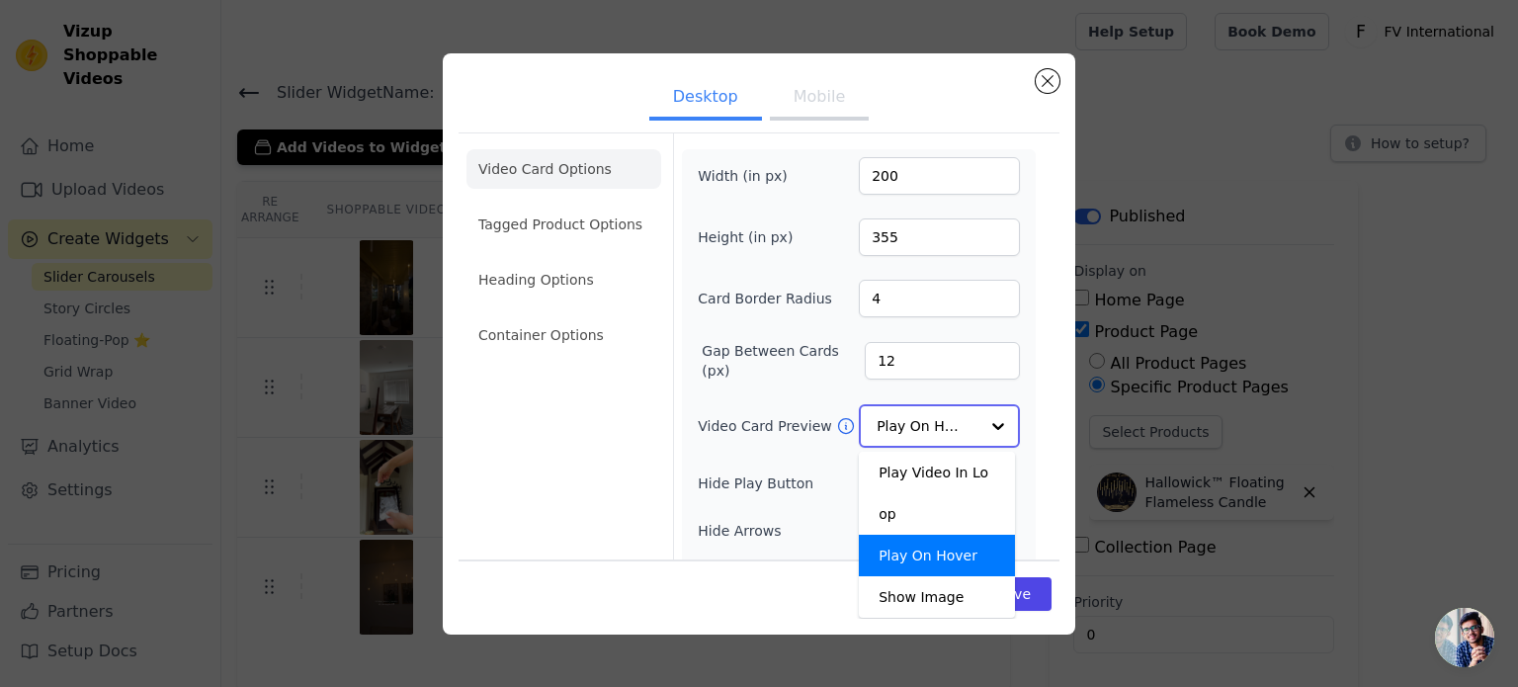
click at [906, 426] on input "Video Card Preview" at bounding box center [928, 426] width 102 height 40
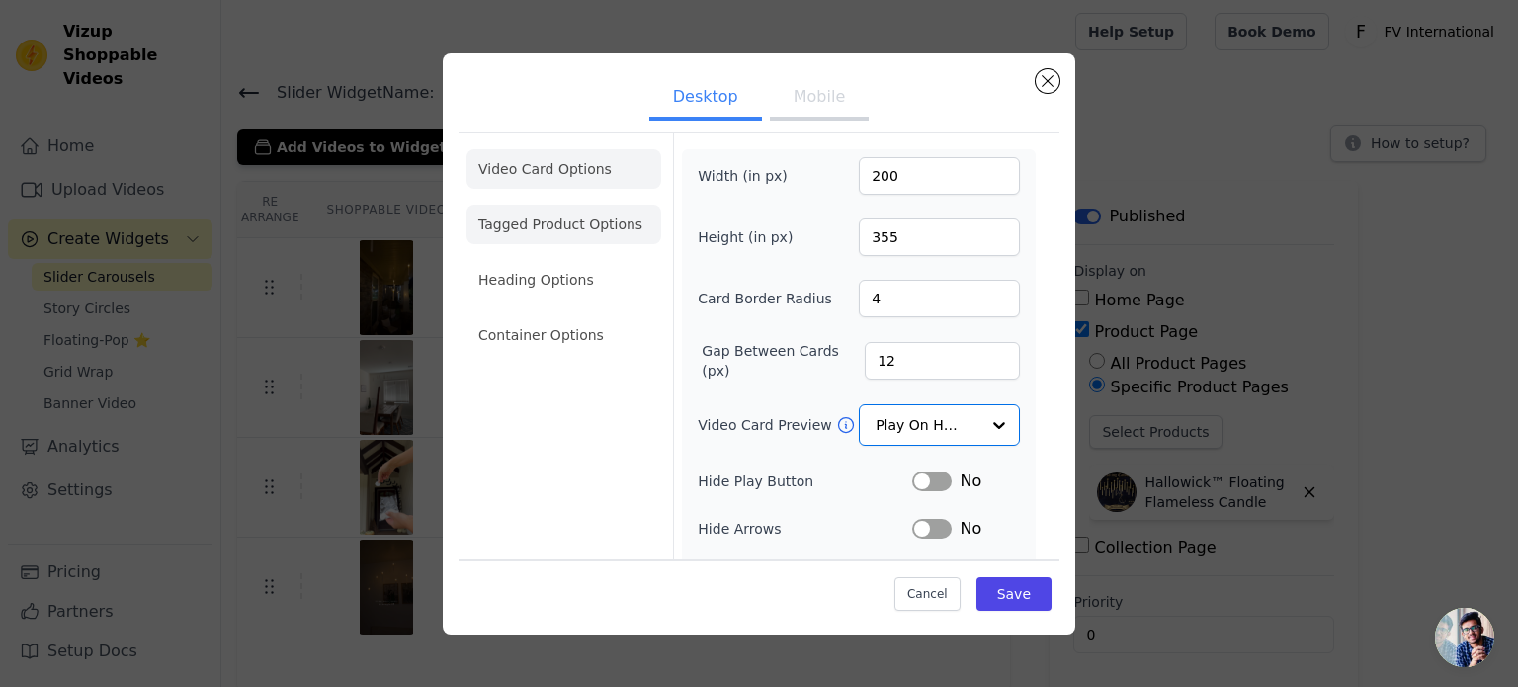
click at [596, 221] on li "Tagged Product Options" at bounding box center [563, 225] width 195 height 40
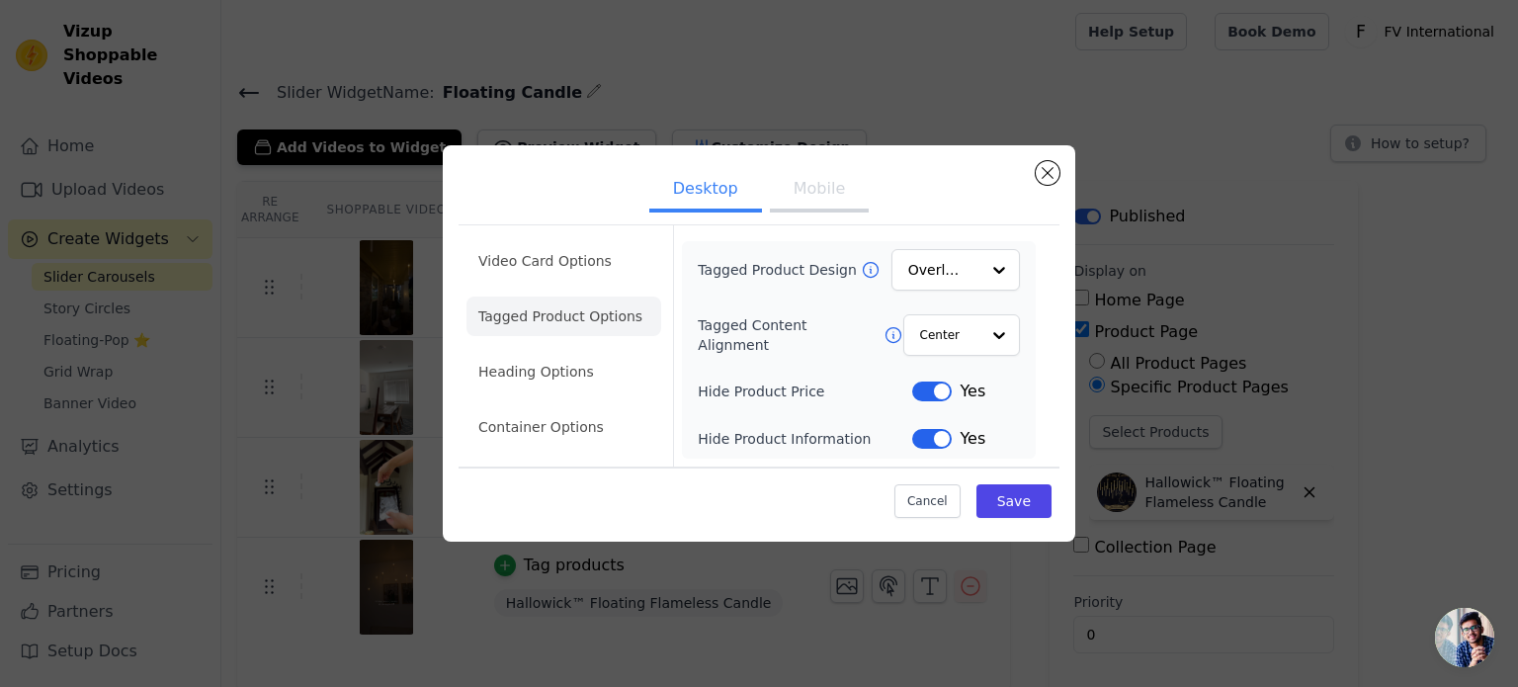
click at [826, 191] on button "Mobile" at bounding box center [819, 190] width 99 height 43
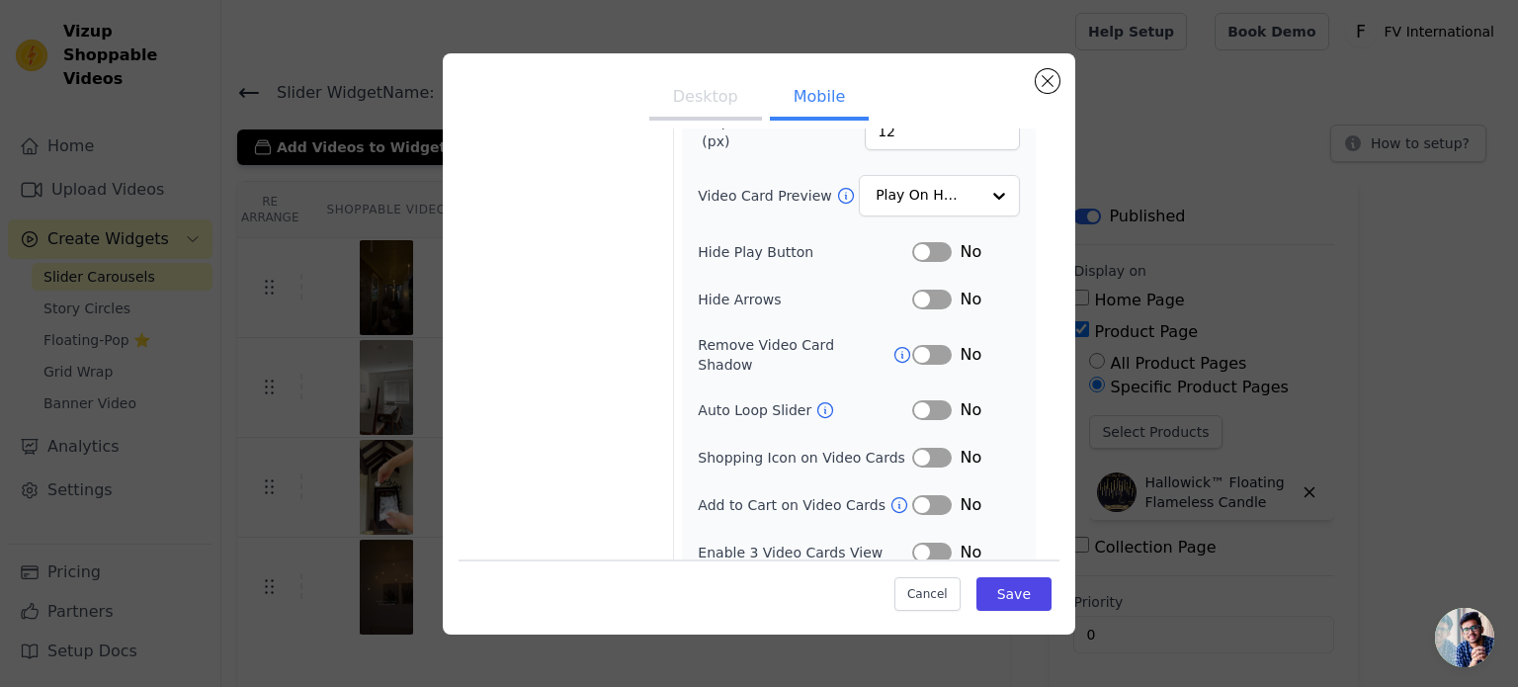
click at [912, 291] on button "Label" at bounding box center [932, 300] width 40 height 20
click at [917, 400] on button "Label" at bounding box center [932, 410] width 40 height 20
click at [1003, 592] on button "Save" at bounding box center [1013, 594] width 75 height 34
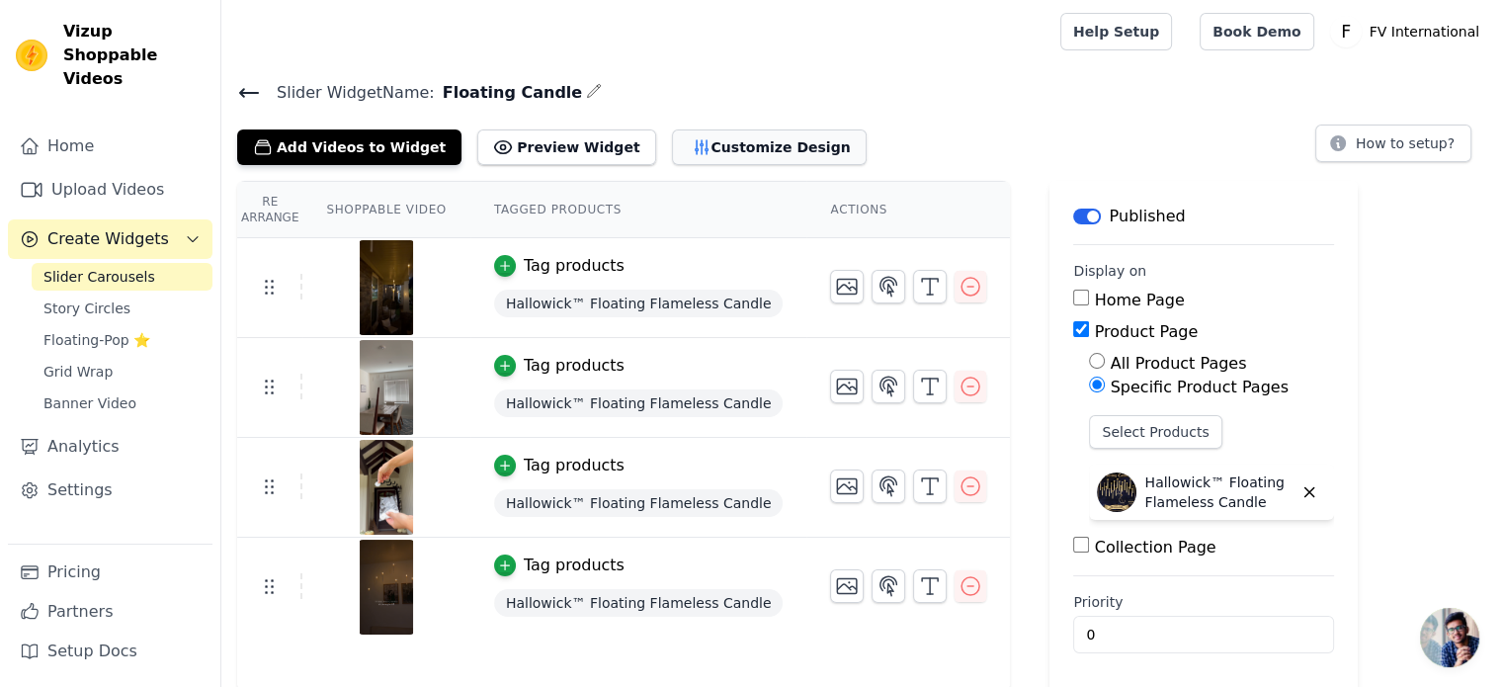
click at [672, 145] on button "Customize Design" at bounding box center [769, 147] width 195 height 36
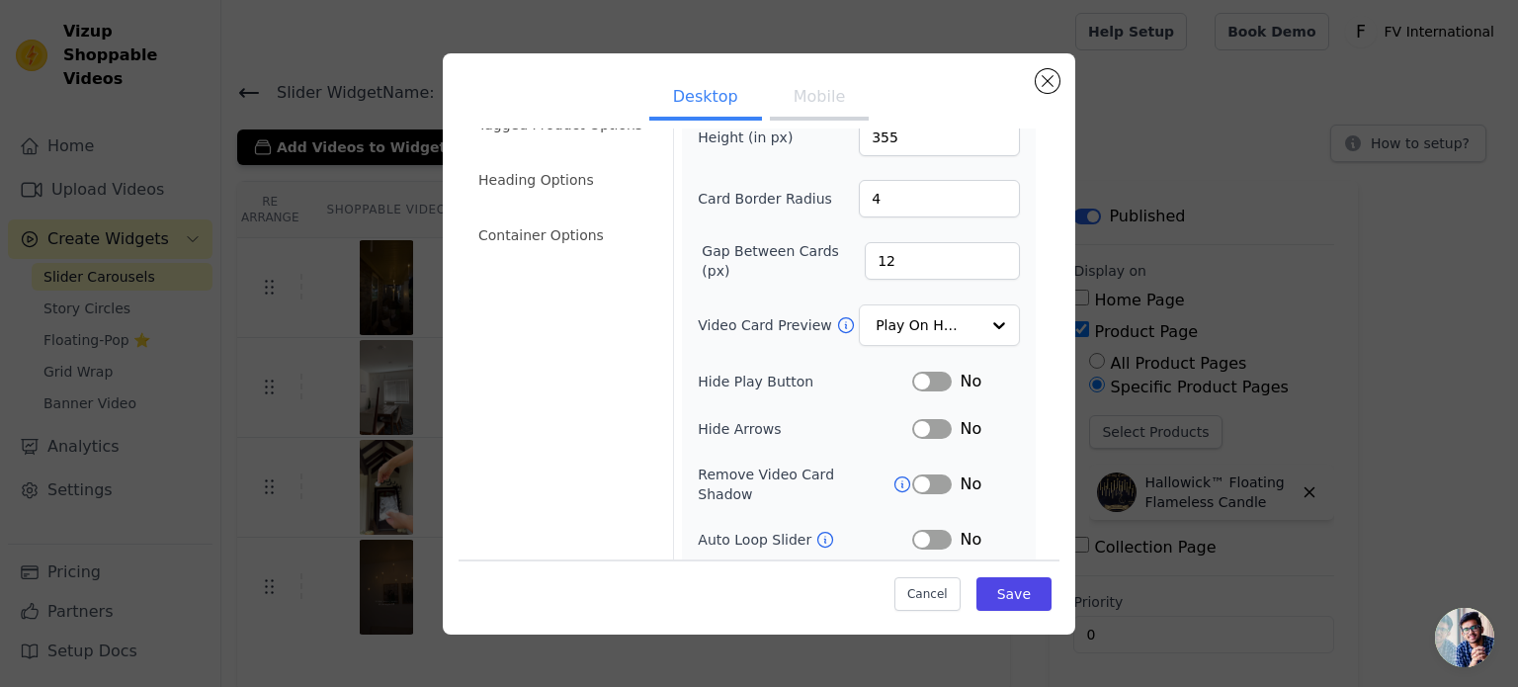
scroll to position [182, 0]
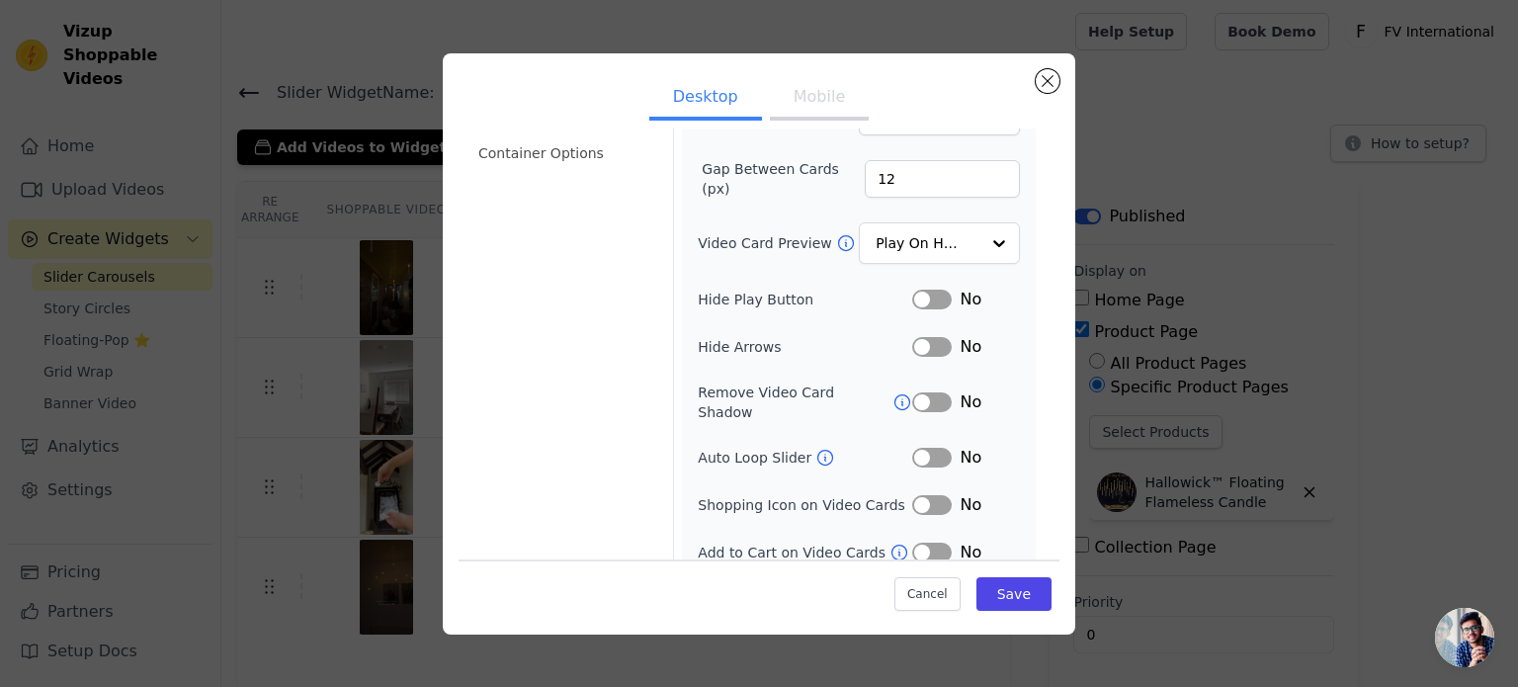
click at [774, 98] on button "Mobile" at bounding box center [819, 98] width 99 height 43
click at [923, 448] on button "Label" at bounding box center [932, 458] width 40 height 20
click at [989, 584] on button "Save" at bounding box center [1013, 594] width 75 height 34
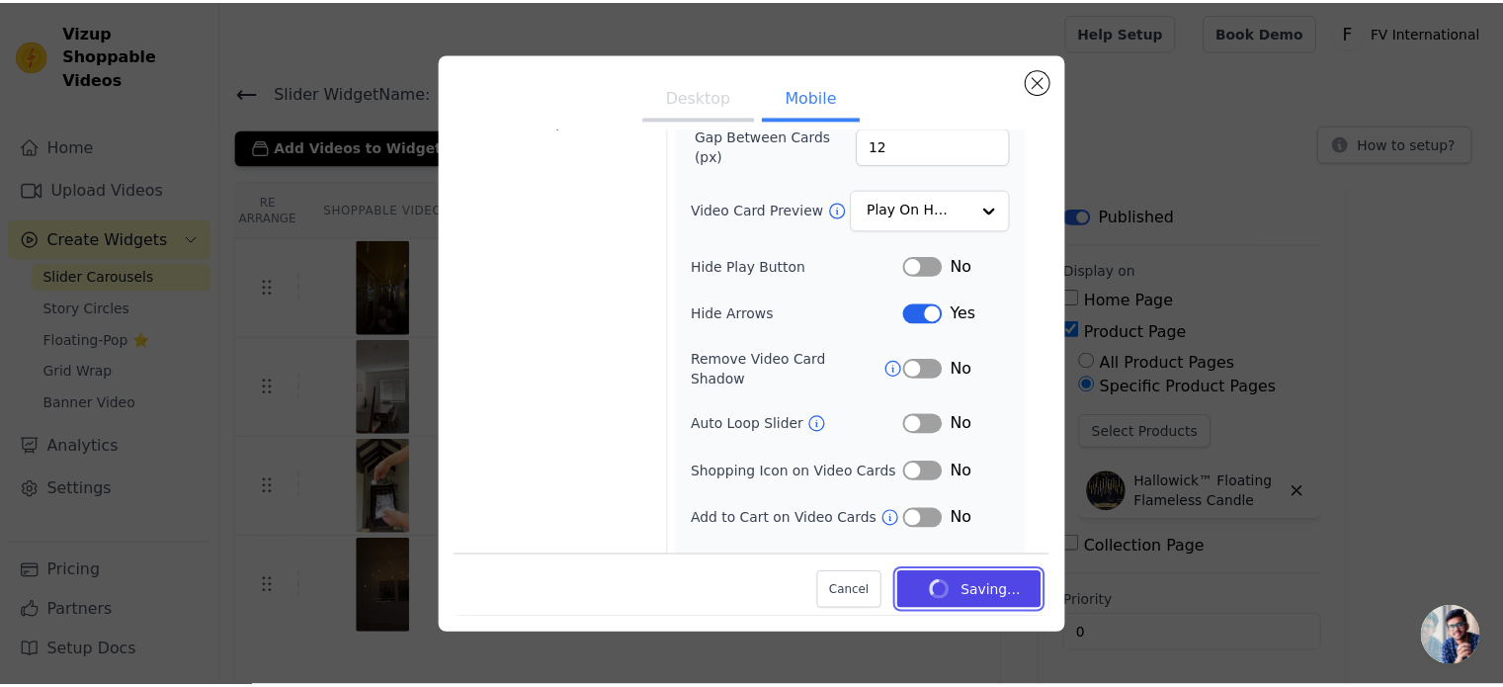
scroll to position [233, 0]
